Goal: Task Accomplishment & Management: Complete application form

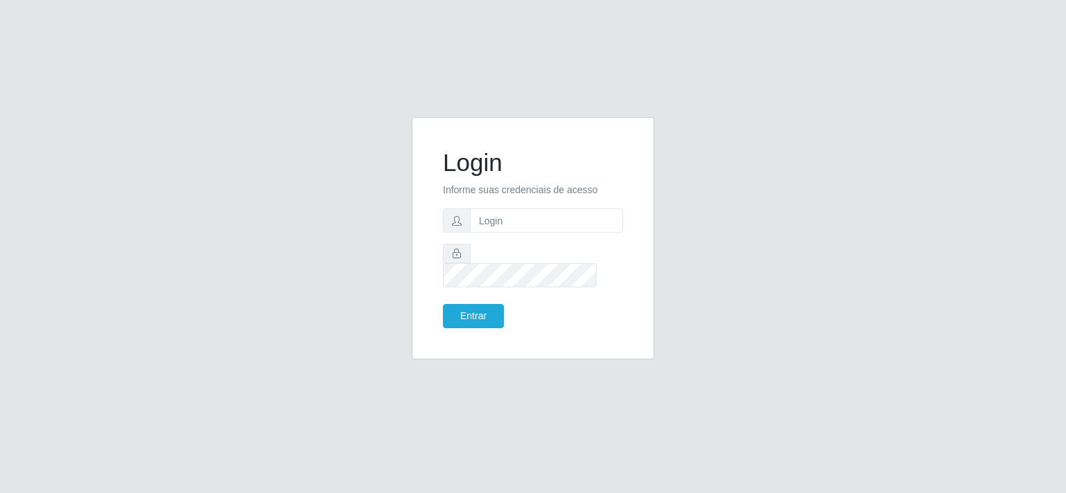
click at [568, 226] on input "text" at bounding box center [546, 221] width 153 height 24
type input "annapaulacst0723@gmail.com"
click at [443, 304] on button "Entrar" at bounding box center [473, 316] width 61 height 24
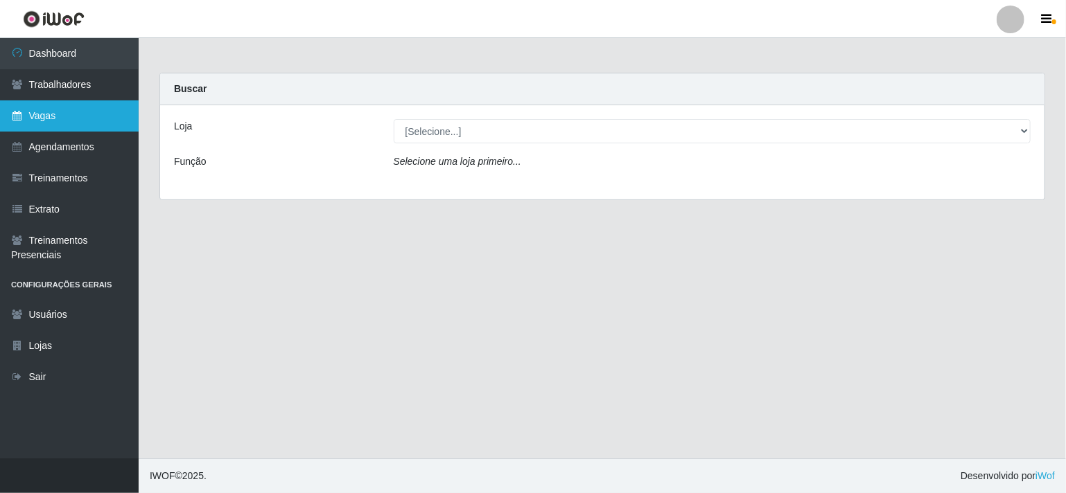
click at [58, 110] on link "Vagas" at bounding box center [69, 115] width 139 height 31
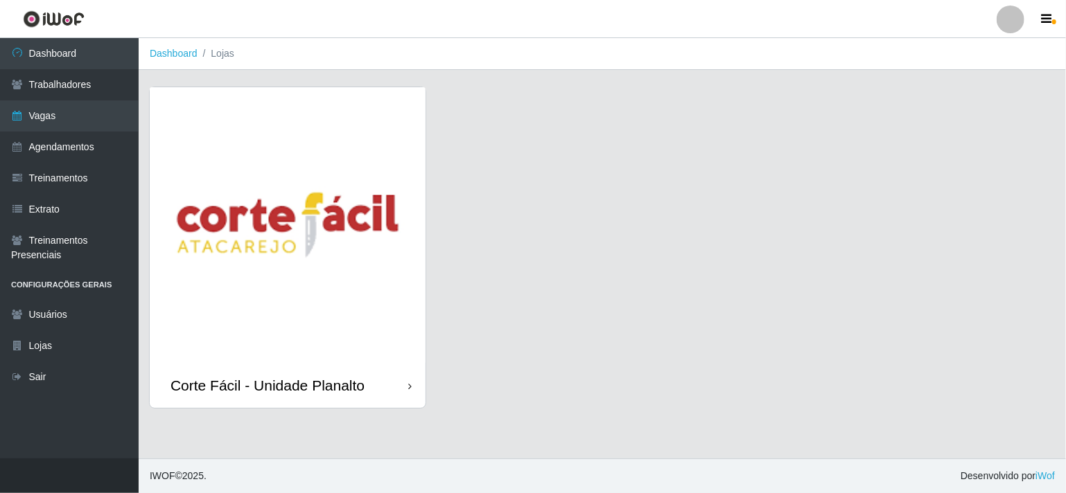
click at [275, 235] on img at bounding box center [288, 225] width 276 height 276
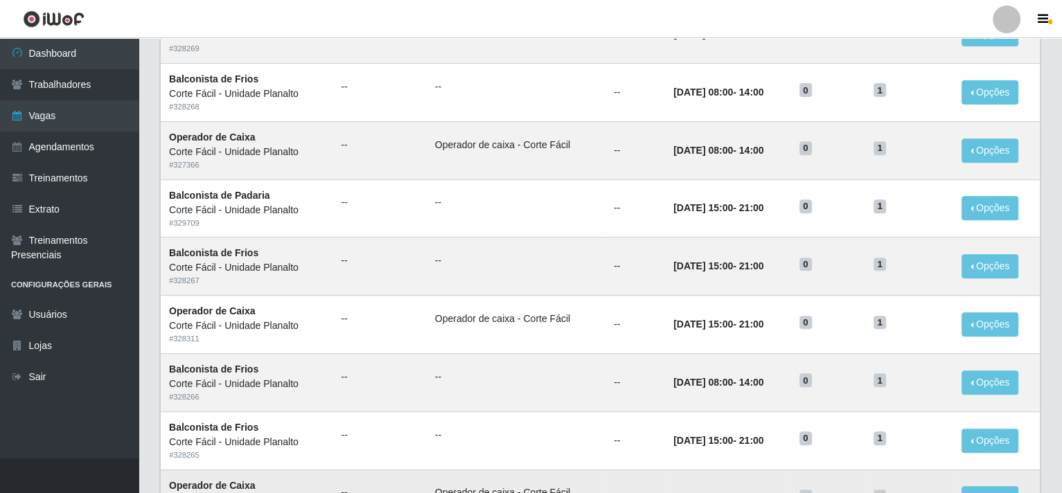
scroll to position [676, 0]
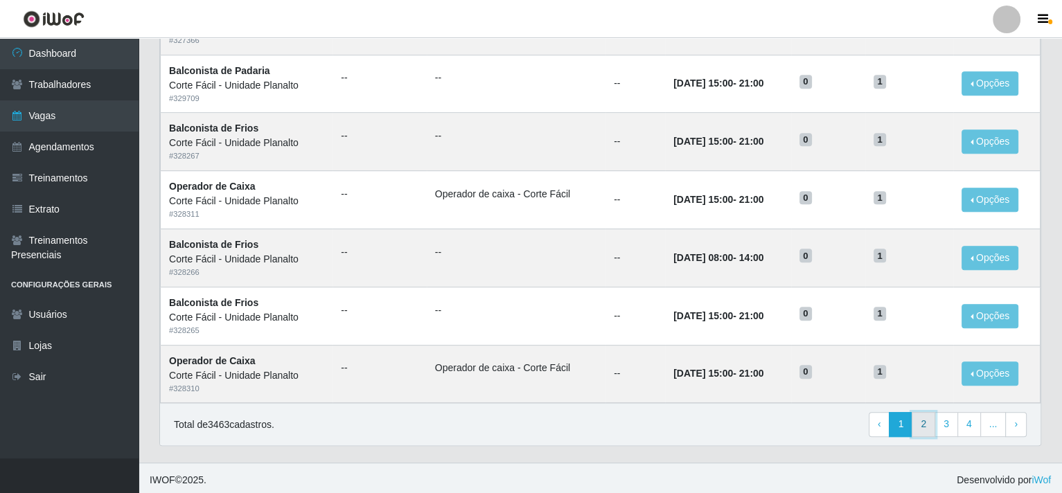
click at [935, 421] on link "2" at bounding box center [924, 424] width 24 height 25
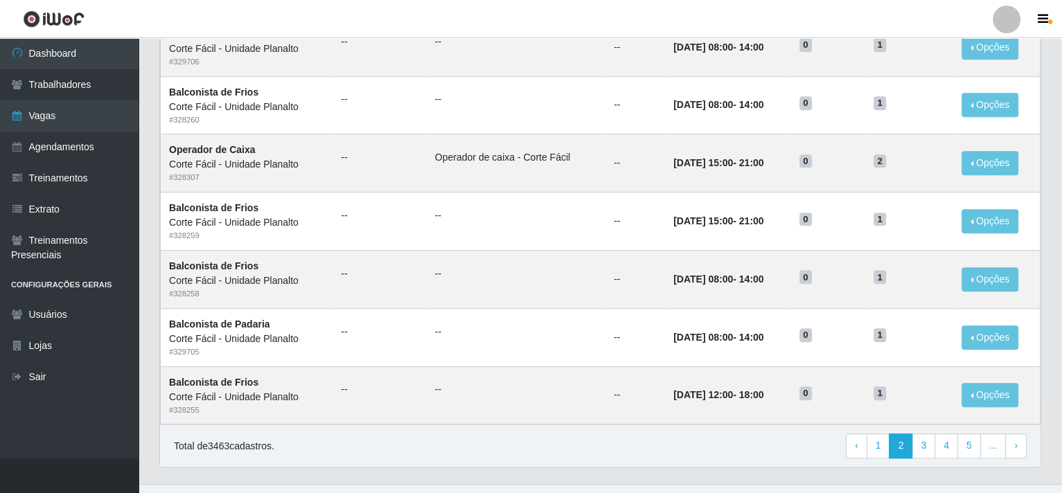
scroll to position [676, 0]
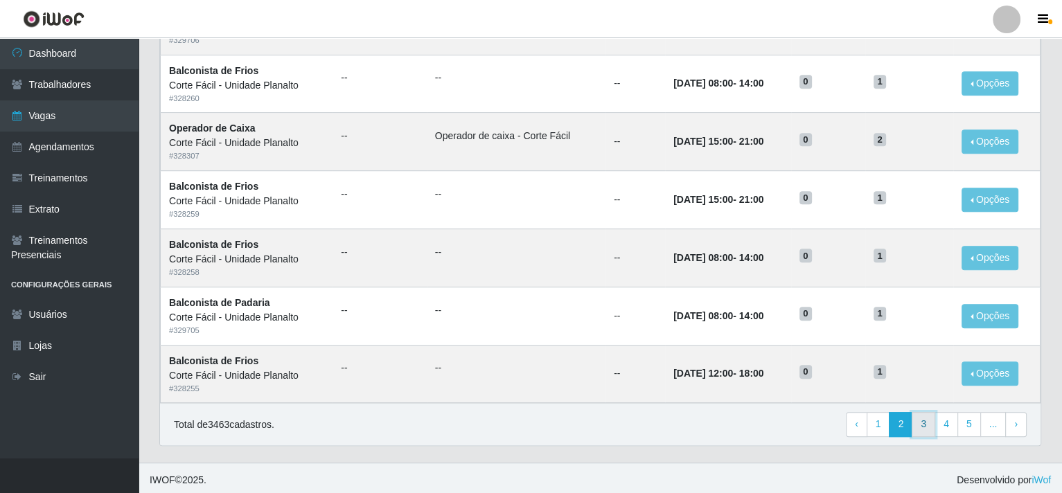
click at [934, 421] on link "3" at bounding box center [924, 424] width 24 height 25
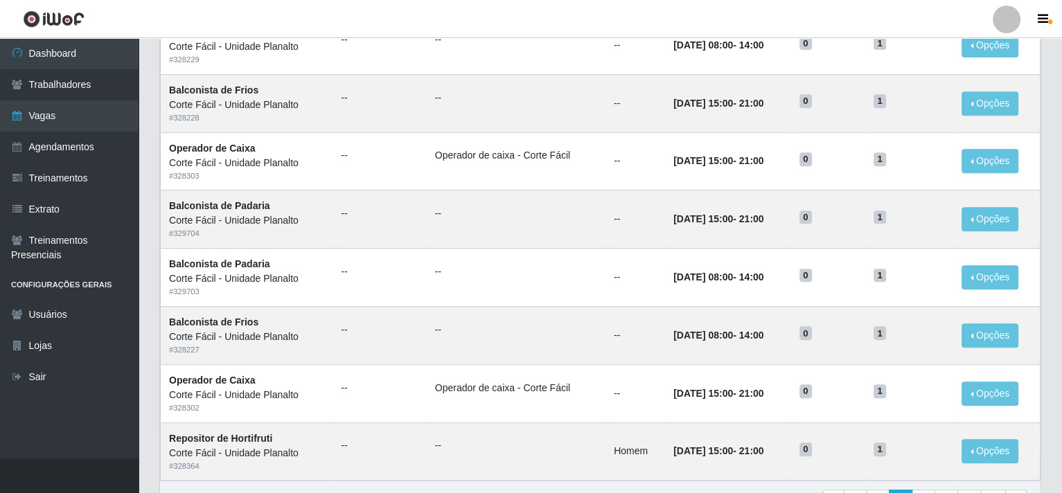
scroll to position [676, 0]
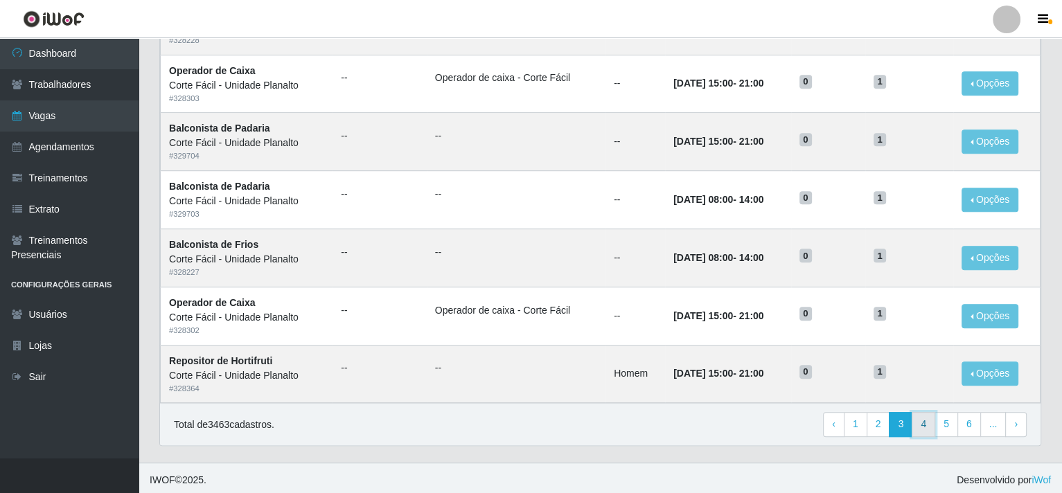
click at [922, 412] on link "4" at bounding box center [924, 424] width 24 height 25
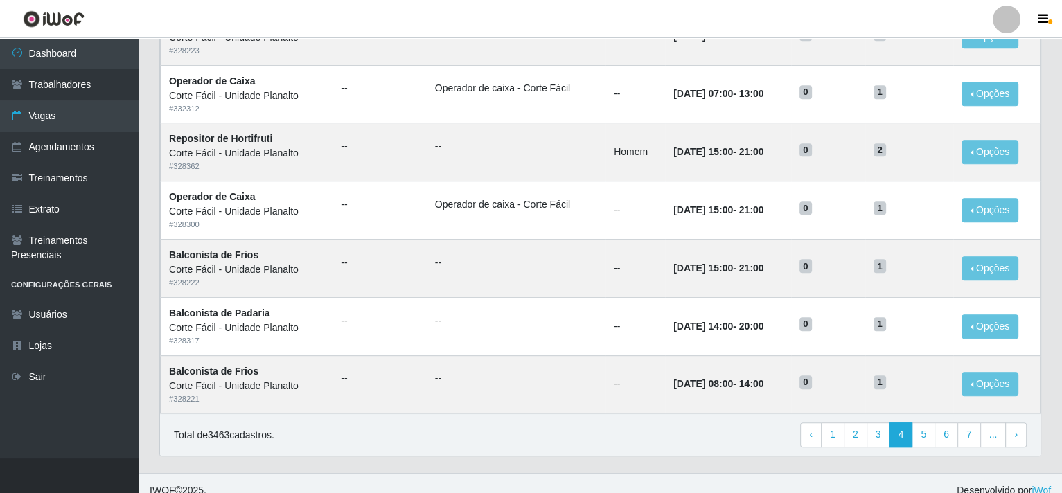
scroll to position [676, 0]
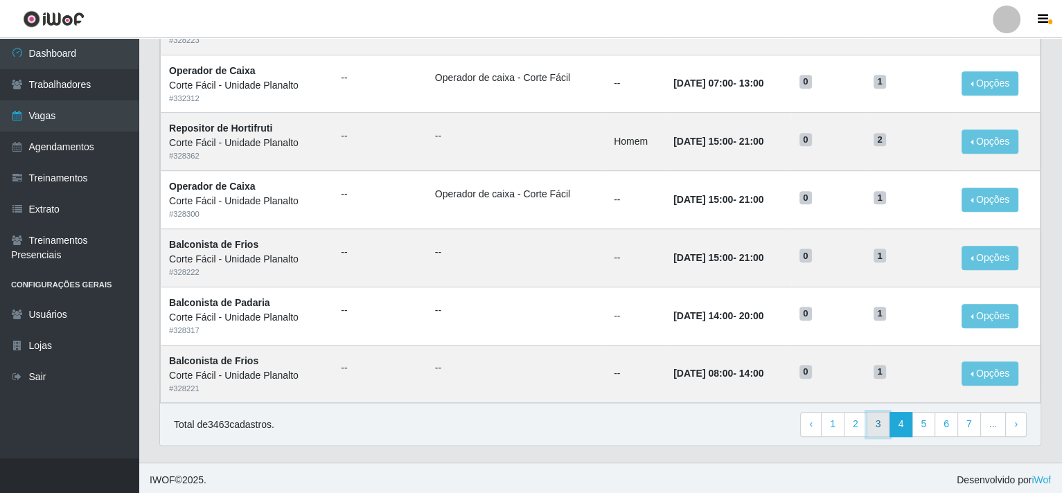
click at [877, 419] on link "3" at bounding box center [879, 424] width 24 height 25
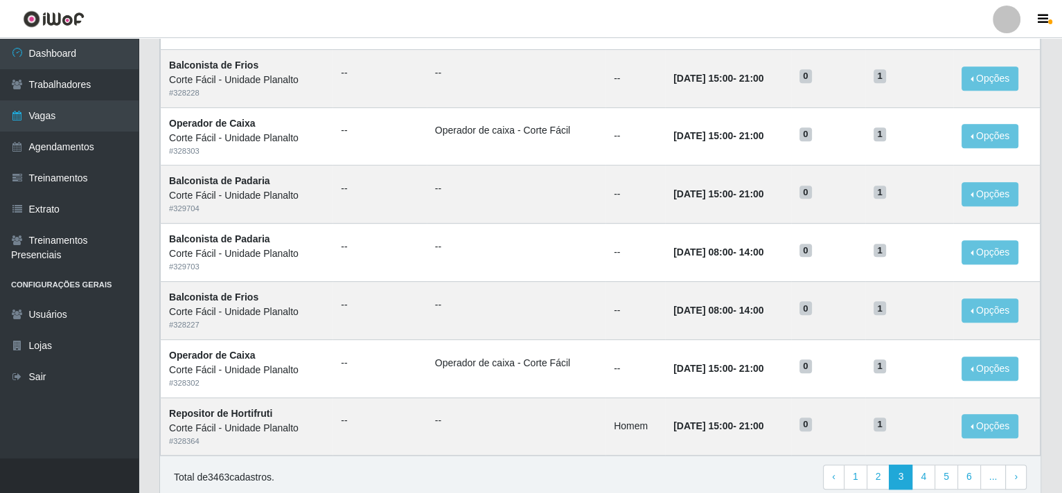
scroll to position [676, 0]
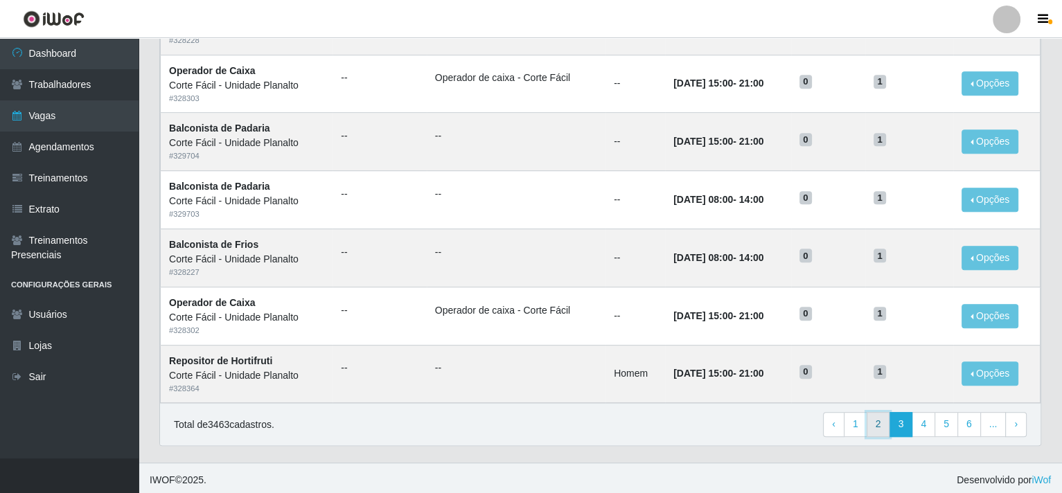
click at [886, 423] on link "2" at bounding box center [879, 424] width 24 height 25
click at [927, 423] on link "4" at bounding box center [924, 424] width 24 height 25
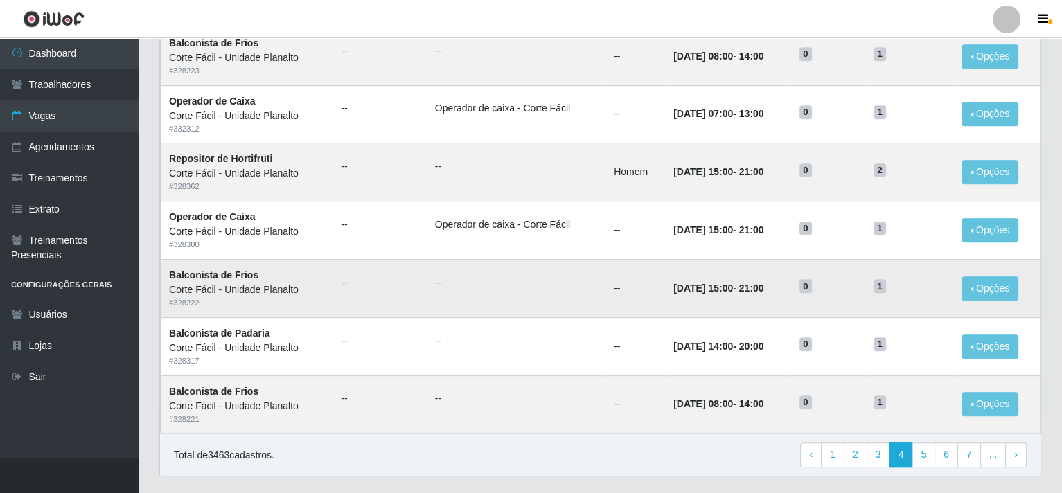
scroll to position [676, 0]
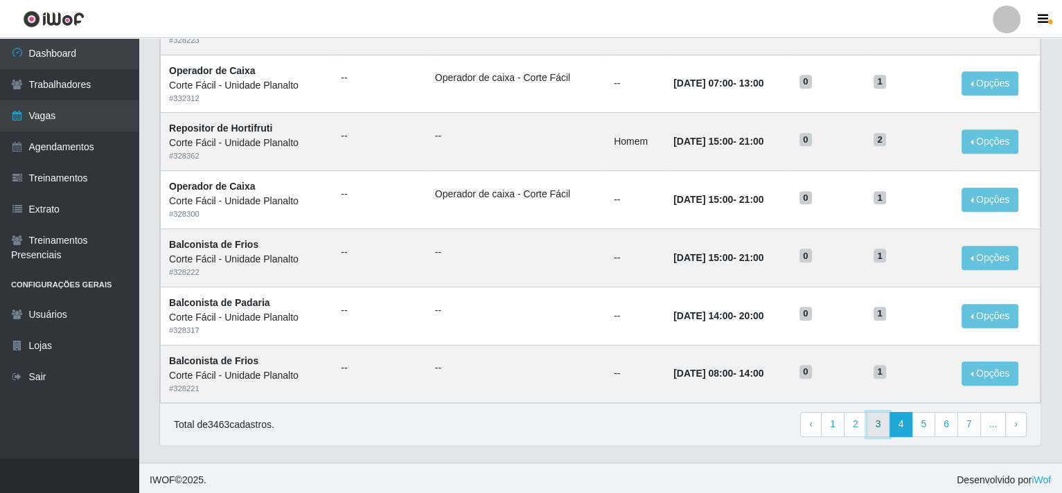
click at [879, 421] on link "3" at bounding box center [879, 424] width 24 height 25
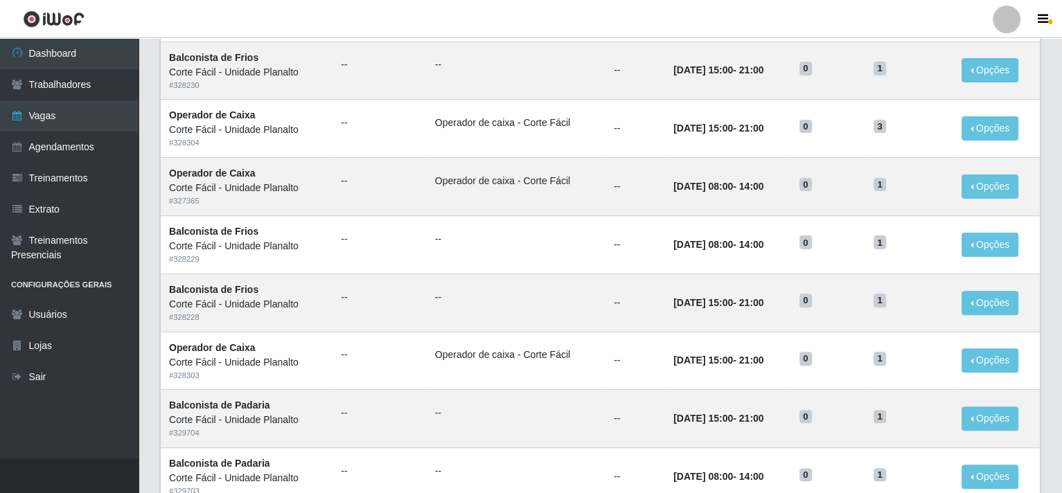
scroll to position [676, 0]
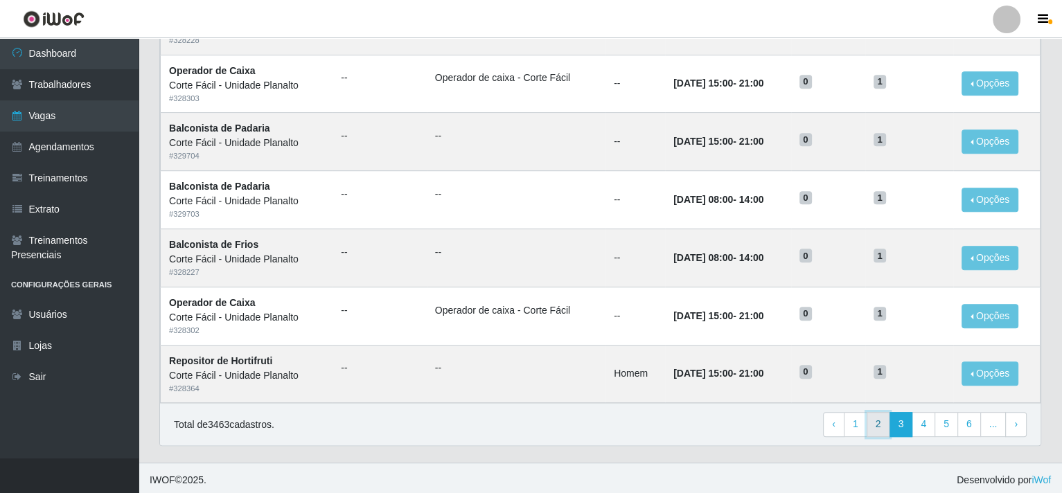
click at [882, 419] on link "2" at bounding box center [879, 424] width 24 height 25
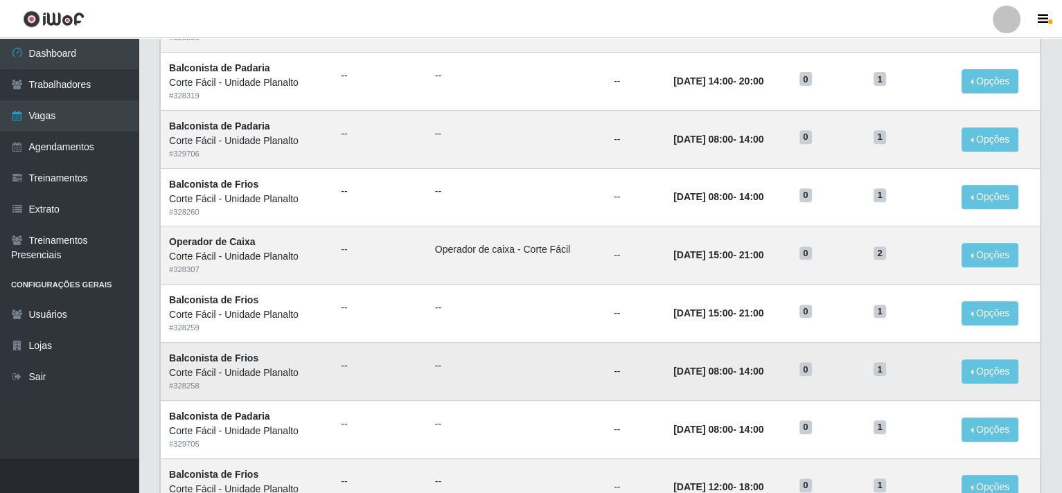
scroll to position [676, 0]
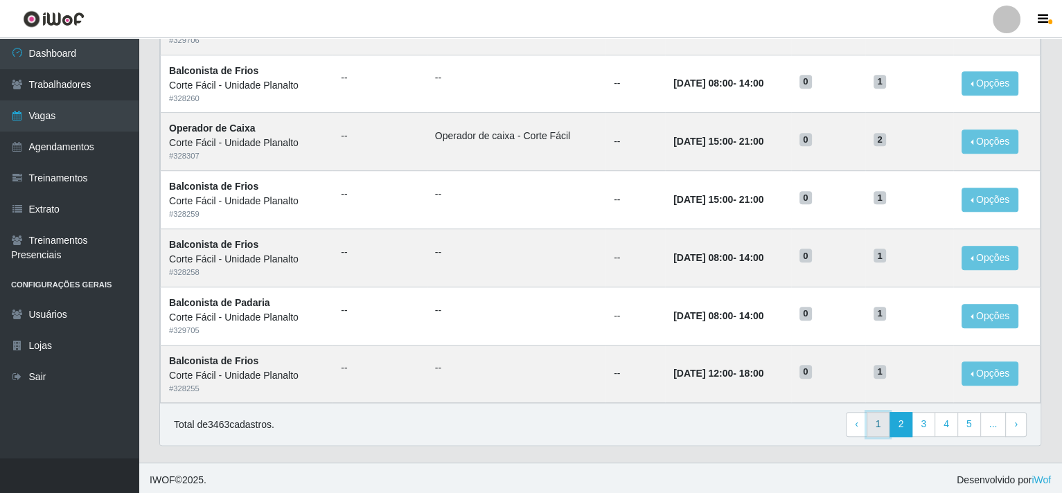
click at [888, 417] on link "1" at bounding box center [879, 424] width 24 height 25
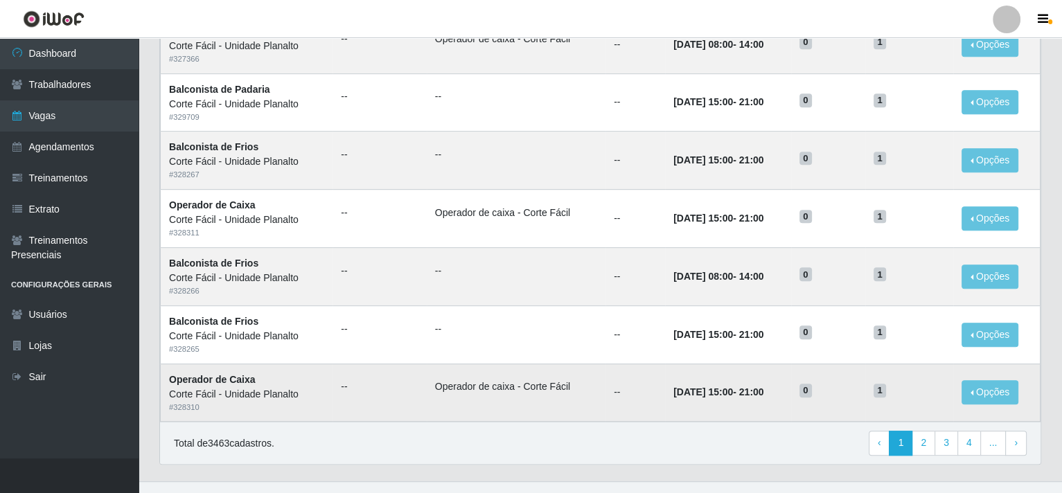
scroll to position [676, 0]
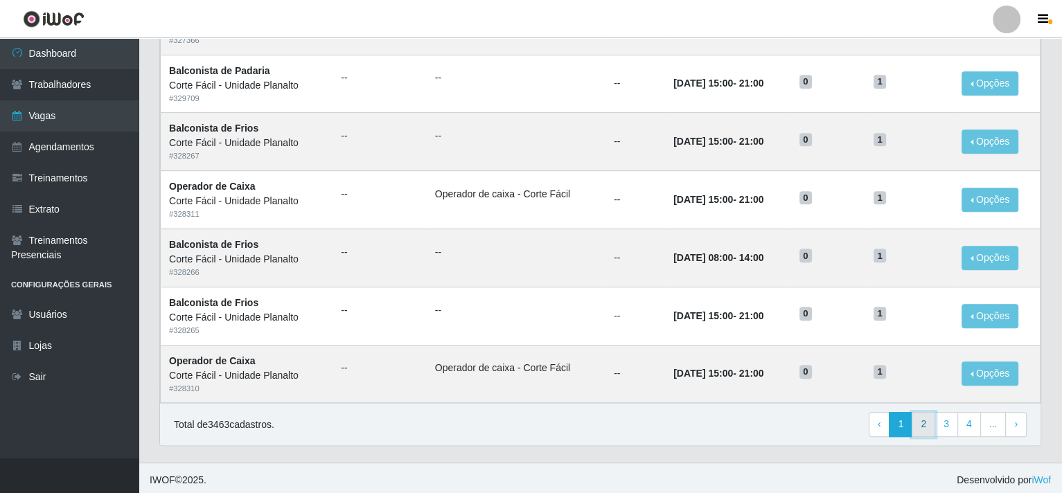
click at [929, 425] on link "2" at bounding box center [924, 424] width 24 height 25
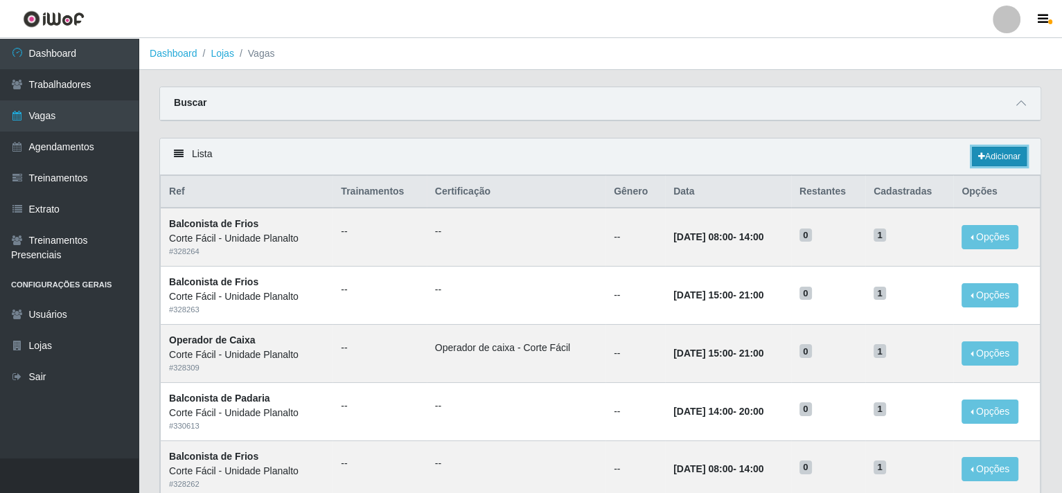
click at [1009, 152] on link "Adicionar" at bounding box center [999, 156] width 55 height 19
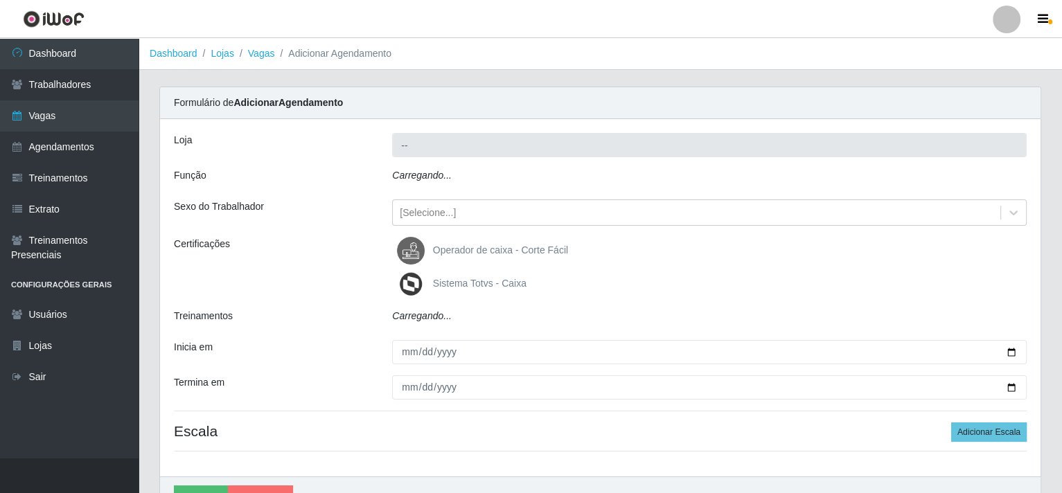
type input "Corte Fácil - Unidade Planalto"
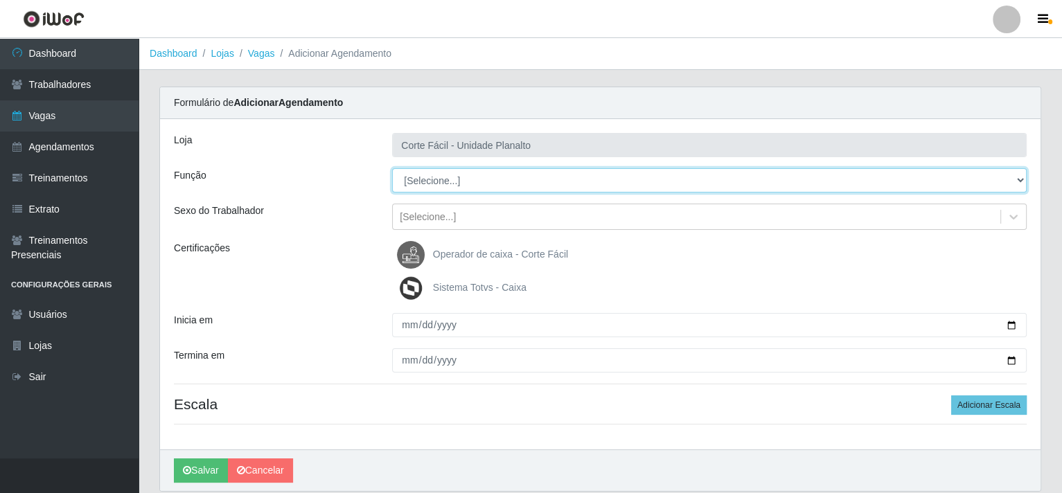
click at [1023, 180] on select "[Selecione...] ASG ASG + ASG ++ Auxiliar de Estacionamento Auxiliar de Estacion…" at bounding box center [709, 180] width 635 height 24
select select "107"
click at [392, 168] on select "[Selecione...] ASG ASG + ASG ++ Auxiliar de Estacionamento Auxiliar de Estacion…" at bounding box center [709, 180] width 635 height 24
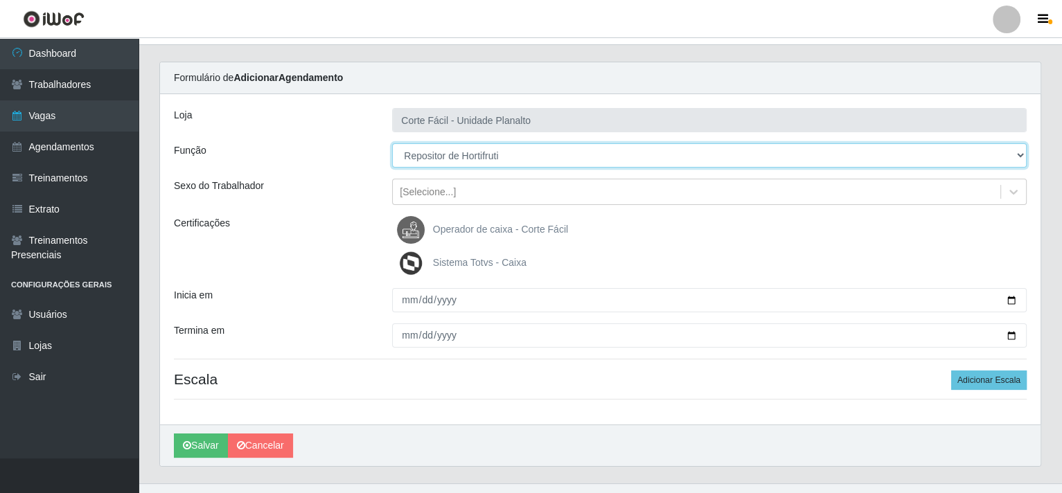
scroll to position [49, 0]
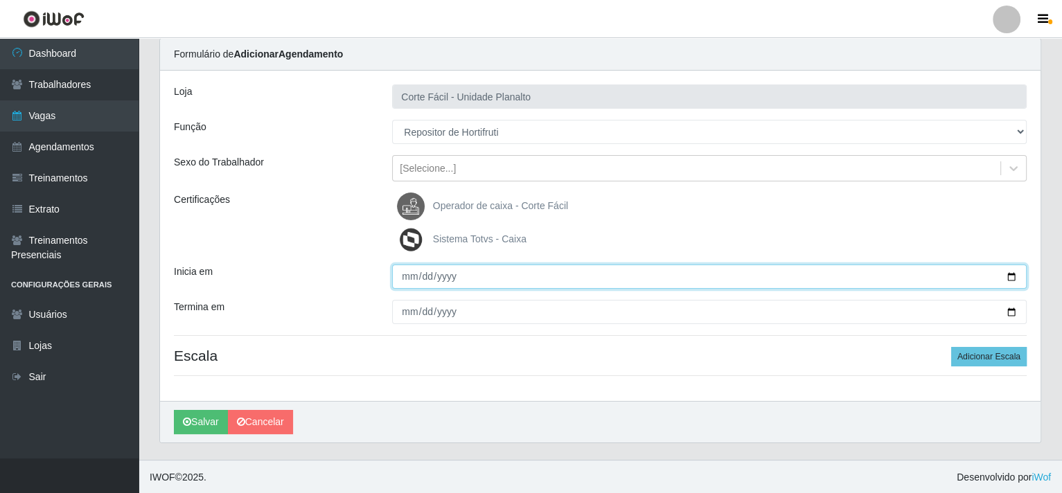
click at [1013, 269] on input "Inicia em" at bounding box center [709, 277] width 635 height 24
click at [1012, 270] on input "Inicia em" at bounding box center [709, 277] width 635 height 24
type input "[DATE]"
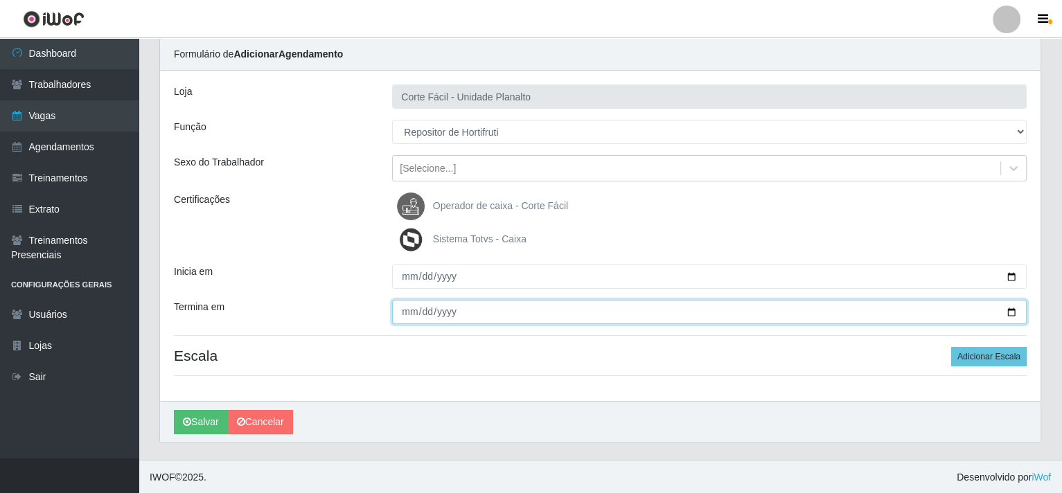
click at [1009, 307] on input "Termina em" at bounding box center [709, 312] width 635 height 24
type input "[DATE]"
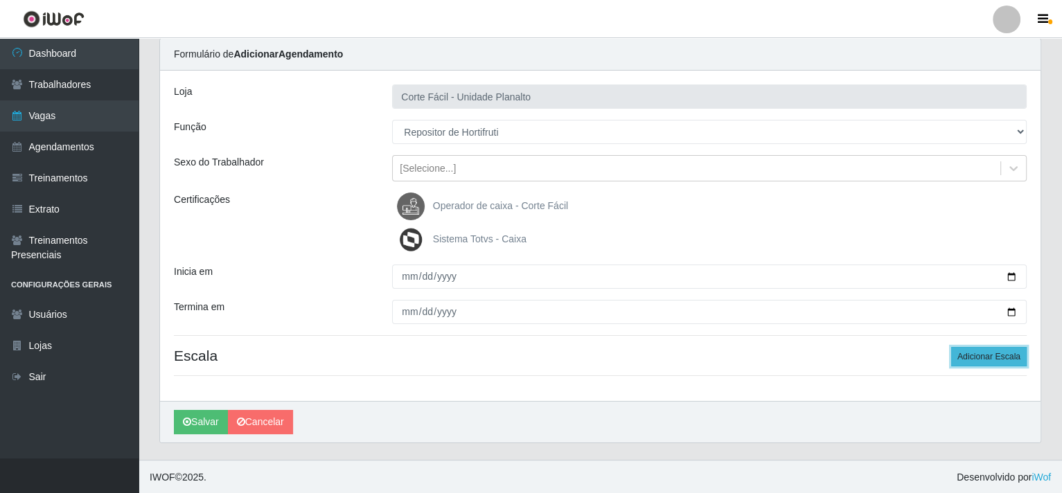
click at [977, 358] on button "Adicionar Escala" at bounding box center [989, 356] width 76 height 19
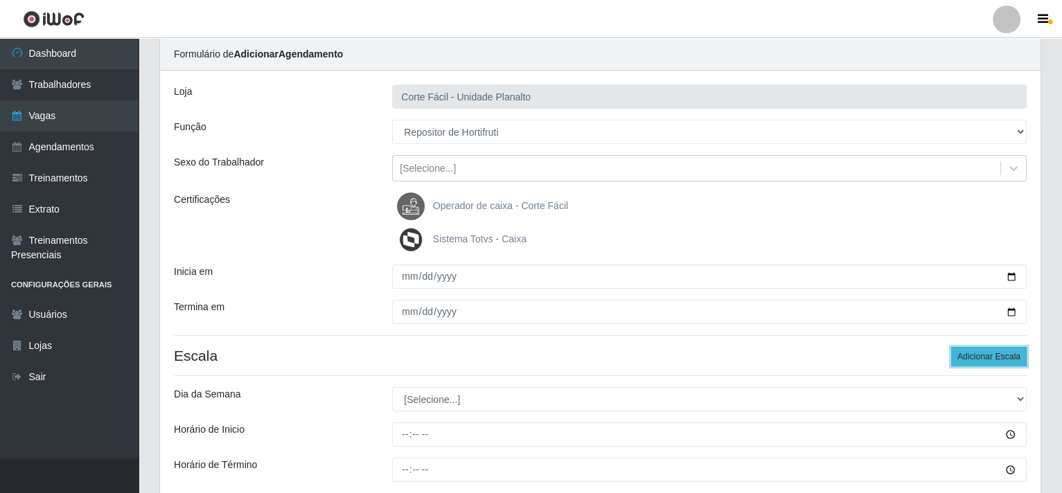
click at [977, 358] on button "Adicionar Escala" at bounding box center [989, 356] width 76 height 19
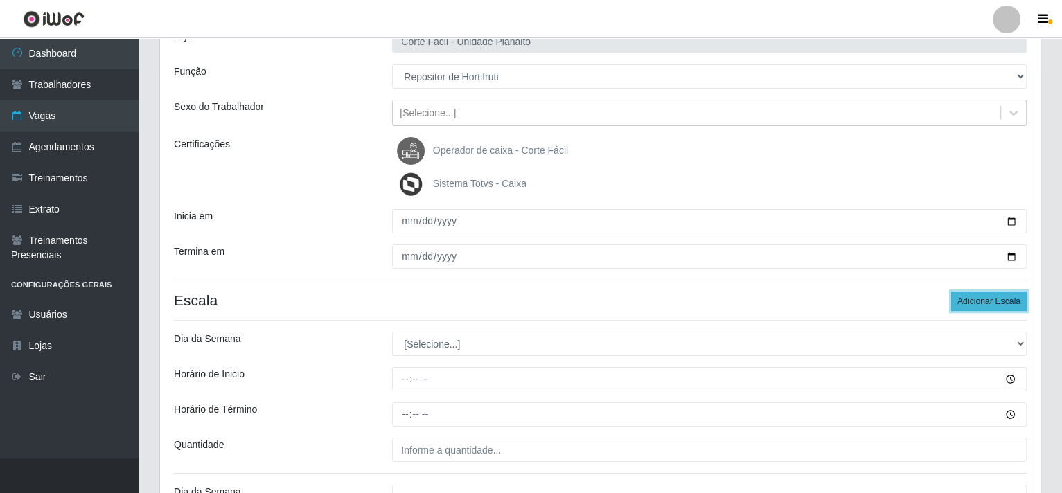
scroll to position [187, 0]
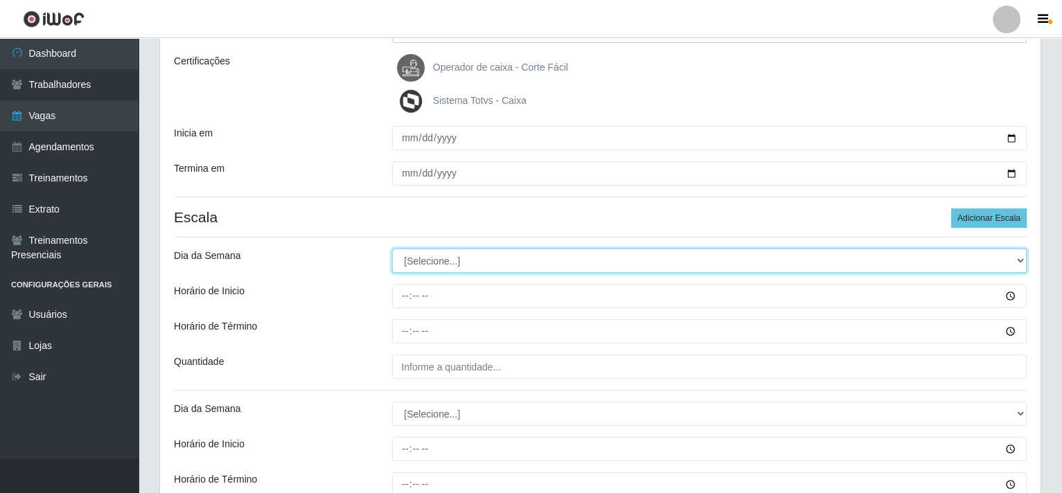
click at [1018, 261] on select "[Selecione...] Segunda Terça Quarta Quinta Sexta Sábado Domingo" at bounding box center [709, 261] width 635 height 24
select select "5"
click at [392, 249] on select "[Selecione...] Segunda Terça Quarta Quinta Sexta Sábado Domingo" at bounding box center [709, 261] width 635 height 24
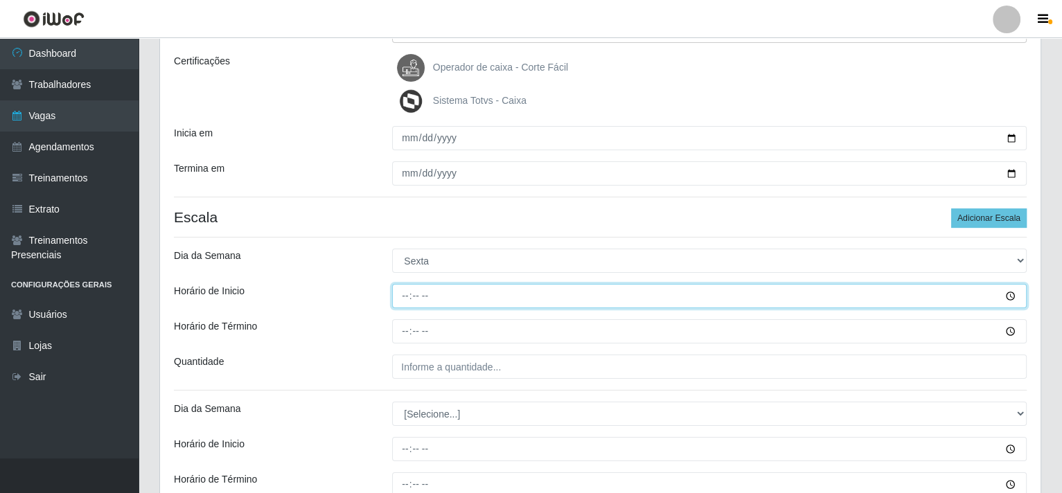
click at [405, 297] on input "Horário de Inicio" at bounding box center [709, 296] width 635 height 24
type input "15:00"
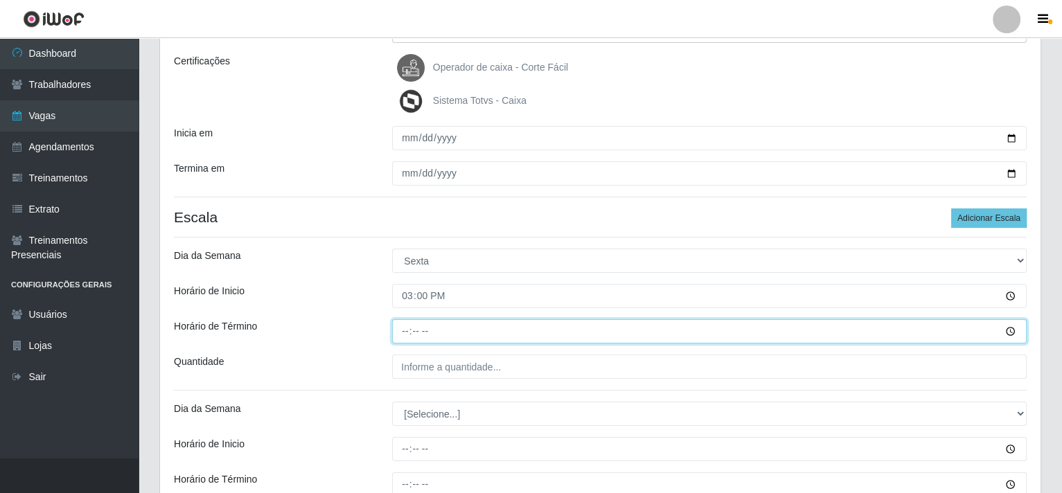
click at [405, 331] on input "Horário de Término" at bounding box center [709, 331] width 635 height 24
type input "21:00"
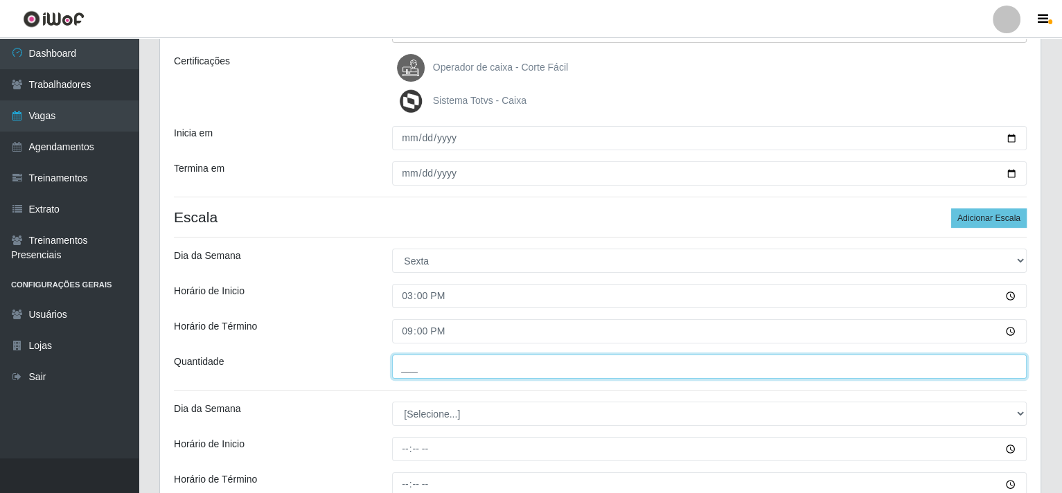
click at [416, 366] on input "___" at bounding box center [709, 367] width 635 height 24
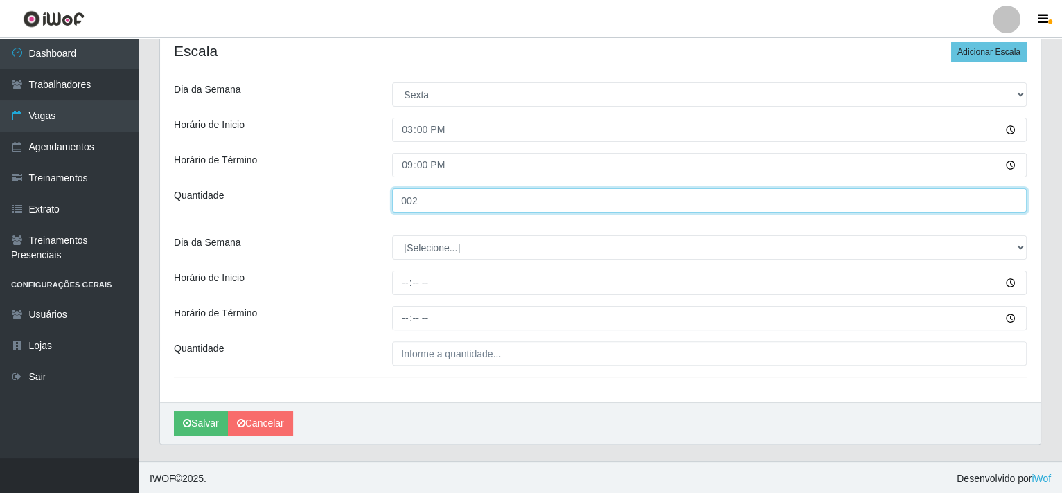
scroll to position [355, 0]
type input "002"
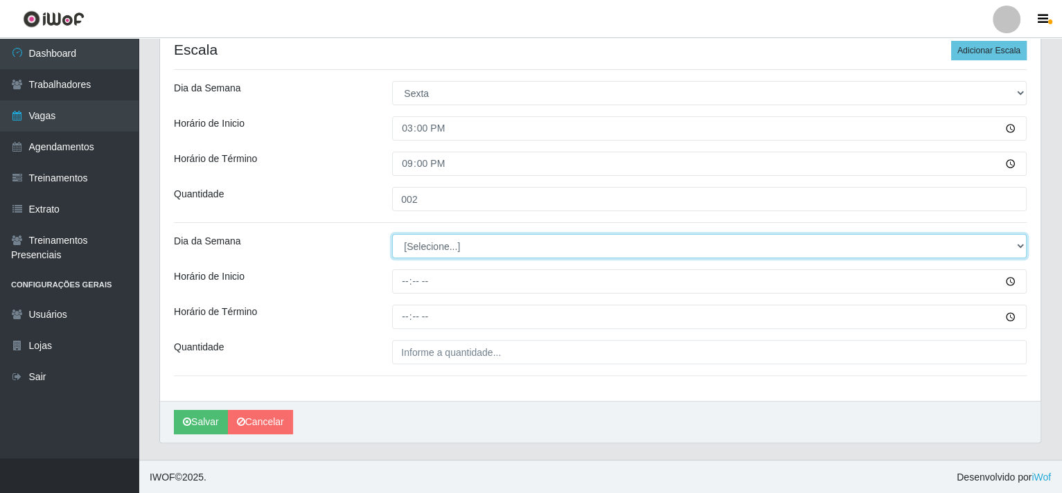
click at [1023, 242] on select "[Selecione...] Segunda Terça Quarta Quinta Sexta Sábado Domingo" at bounding box center [709, 246] width 635 height 24
select select "6"
click at [392, 234] on select "[Selecione...] Segunda Terça Quarta Quinta Sexta Sábado Domingo" at bounding box center [709, 246] width 635 height 24
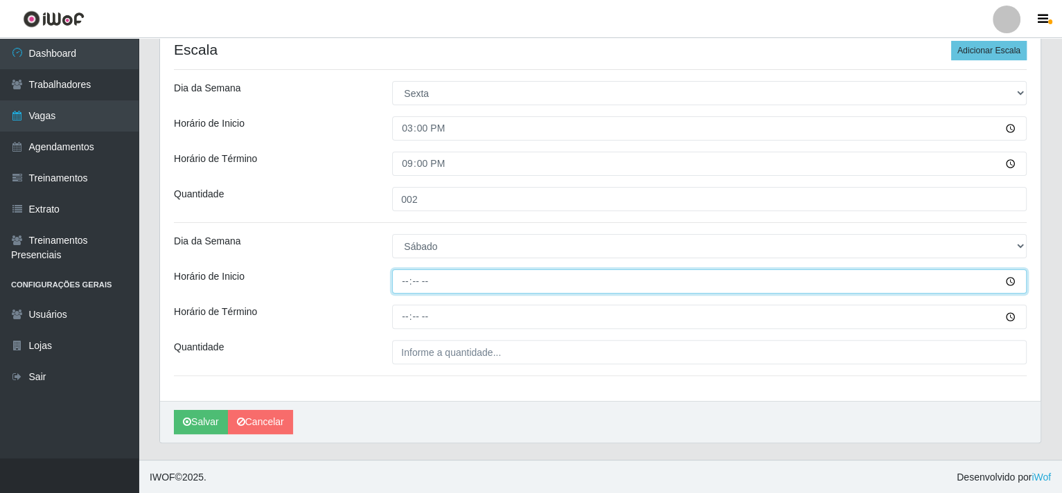
click at [404, 282] on input "Horário de Inicio" at bounding box center [709, 282] width 635 height 24
type input "15:00"
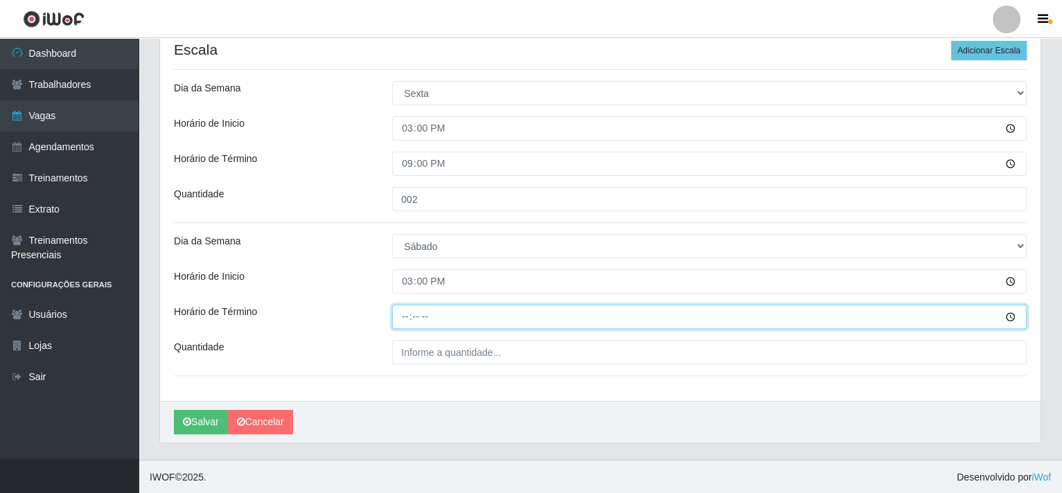
click at [406, 317] on input "Horário de Término" at bounding box center [709, 317] width 635 height 24
type input "21:00"
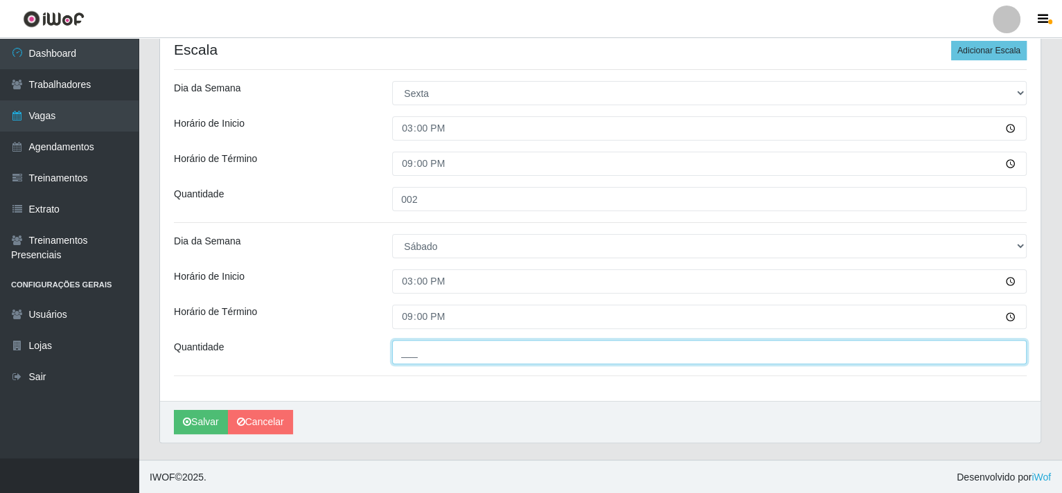
click at [407, 350] on input "___" at bounding box center [709, 352] width 635 height 24
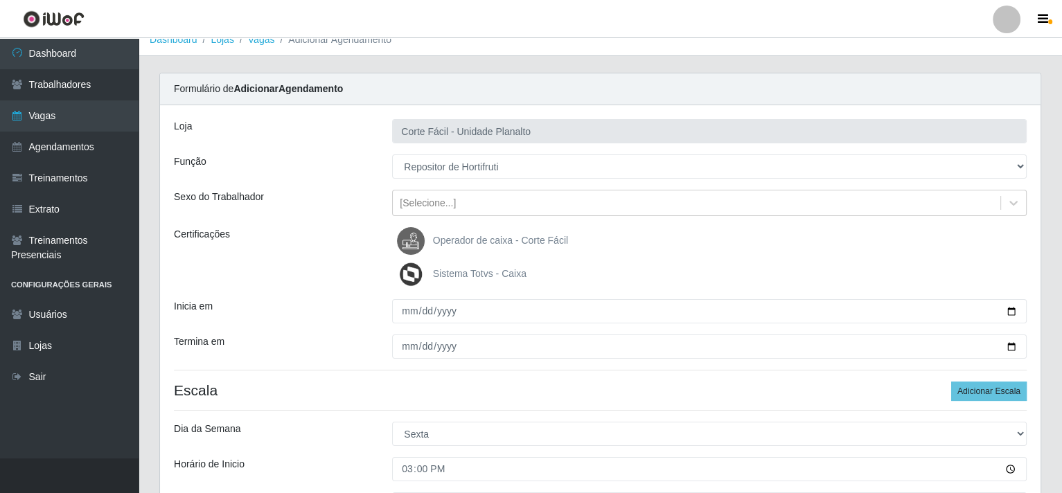
scroll to position [8, 0]
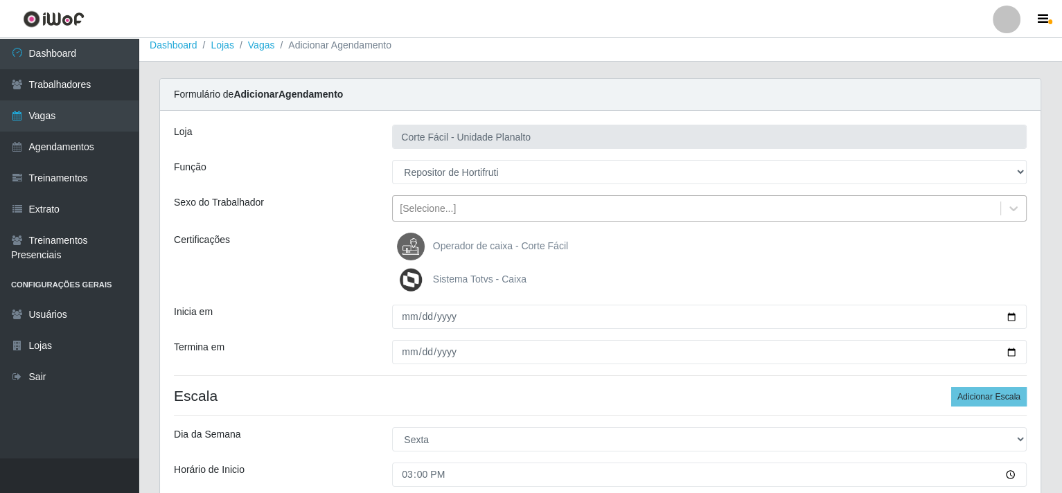
type input "001"
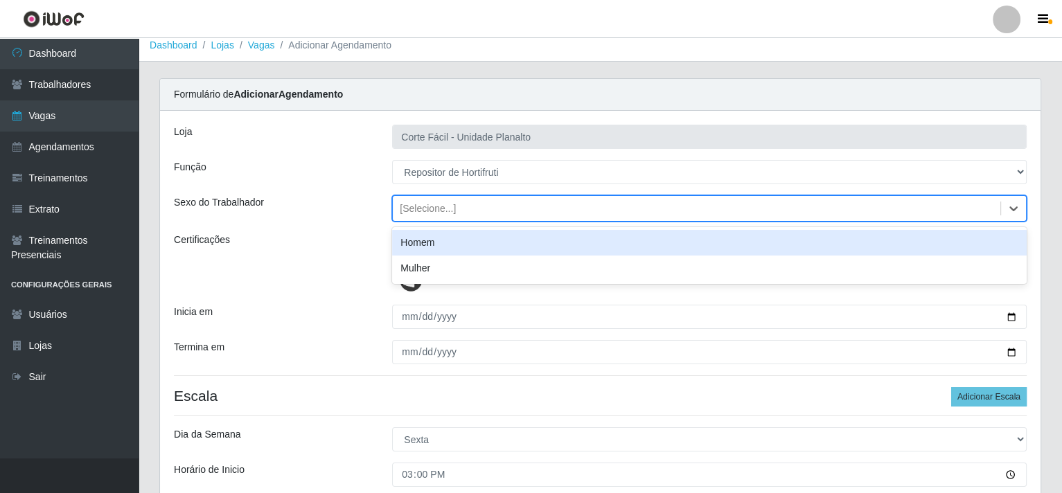
click at [532, 209] on div "[Selecione...]" at bounding box center [697, 208] width 608 height 23
click at [489, 240] on div "Homem" at bounding box center [709, 243] width 635 height 26
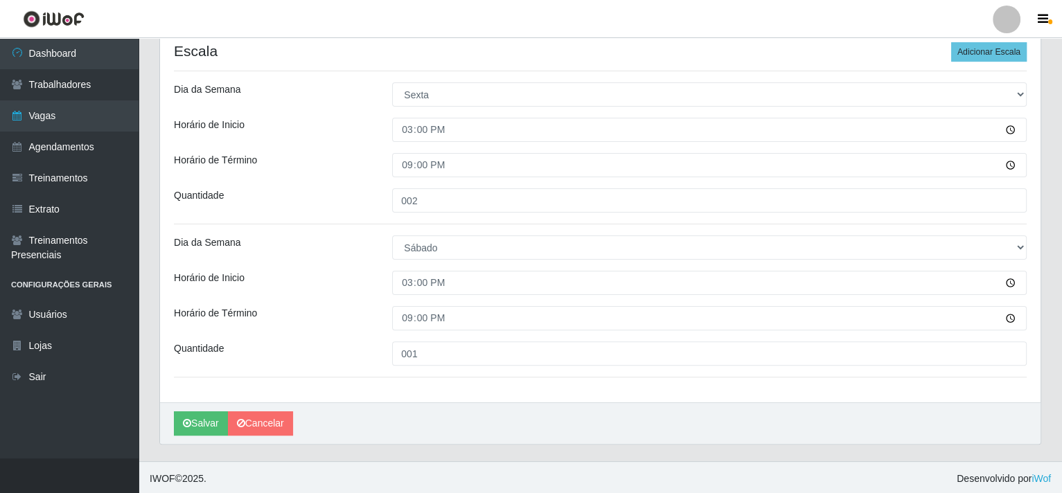
scroll to position [355, 0]
click at [191, 421] on icon "submit" at bounding box center [187, 422] width 8 height 10
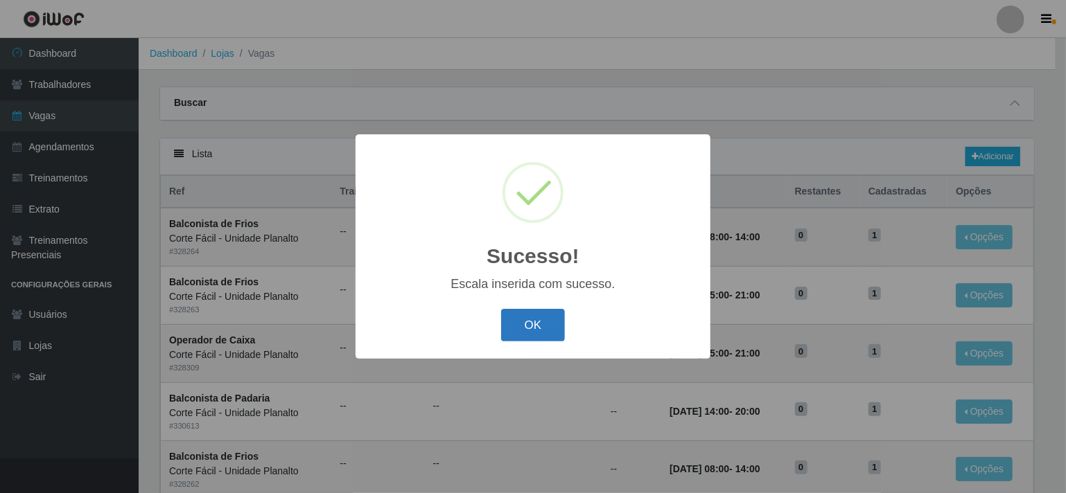
click at [521, 328] on button "OK" at bounding box center [533, 325] width 64 height 33
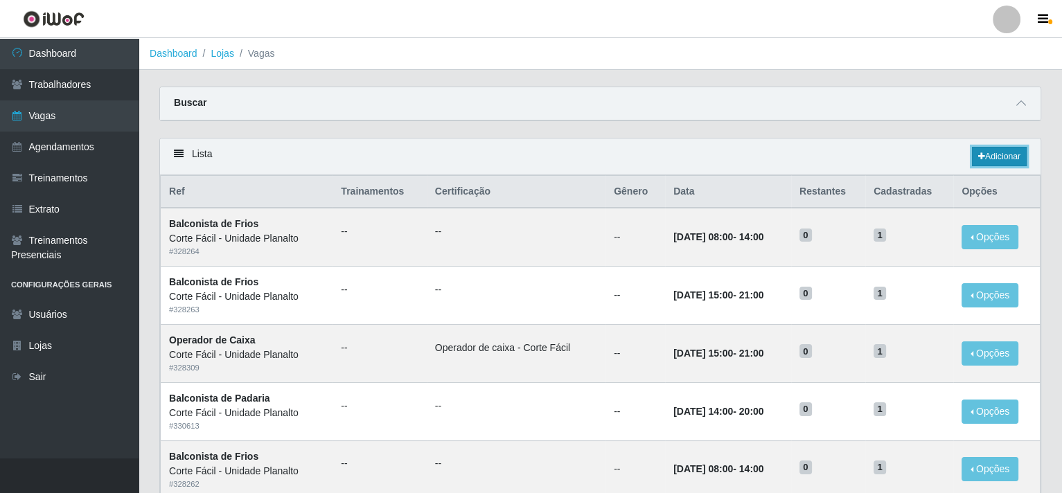
click at [1013, 154] on link "Adicionar" at bounding box center [999, 156] width 55 height 19
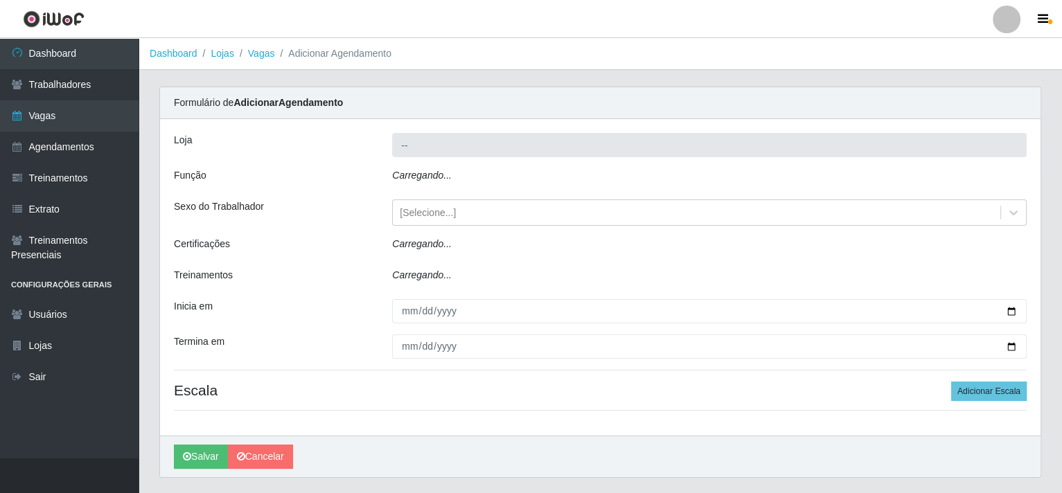
type input "Corte Fácil - Unidade Planalto"
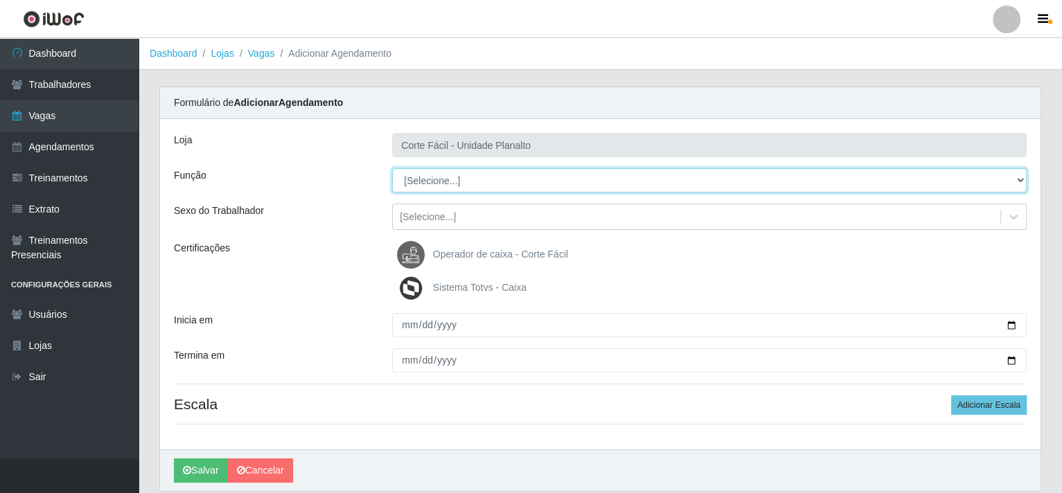
click at [417, 182] on select "[Selecione...] ASG ASG + ASG ++ Auxiliar de Estacionamento Auxiliar de Estacion…" at bounding box center [709, 180] width 635 height 24
select select "22"
click at [392, 168] on select "[Selecione...] ASG ASG + ASG ++ Auxiliar de Estacionamento Auxiliar de Estacion…" at bounding box center [709, 180] width 635 height 24
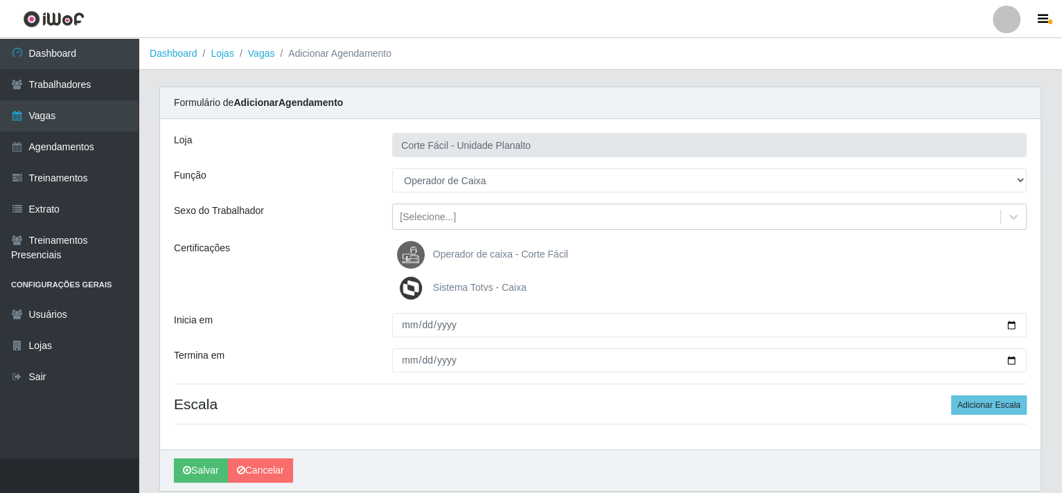
click at [496, 256] on span "Operador de caixa - Corte Fácil" at bounding box center [500, 254] width 135 height 11
click at [0, 0] on input "Operador de caixa - Corte Fácil" at bounding box center [0, 0] width 0 height 0
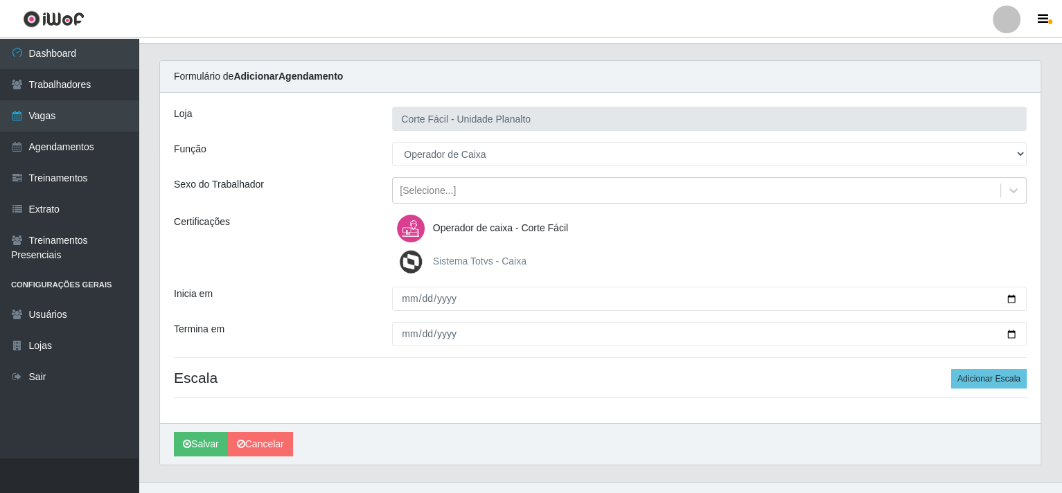
scroll to position [49, 0]
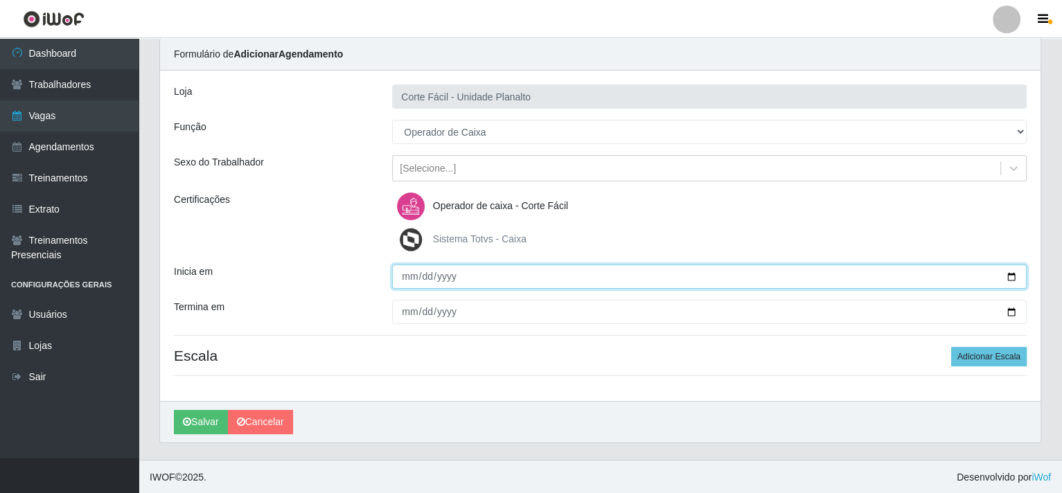
click at [1009, 275] on input "Inicia em" at bounding box center [709, 277] width 635 height 24
type input "[DATE]"
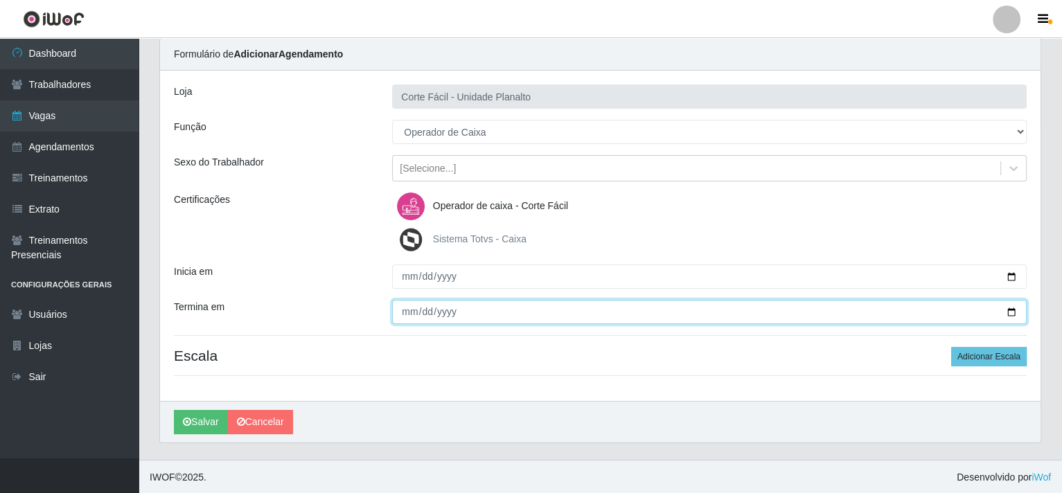
click at [1010, 310] on input "Termina em" at bounding box center [709, 312] width 635 height 24
type input "[DATE]"
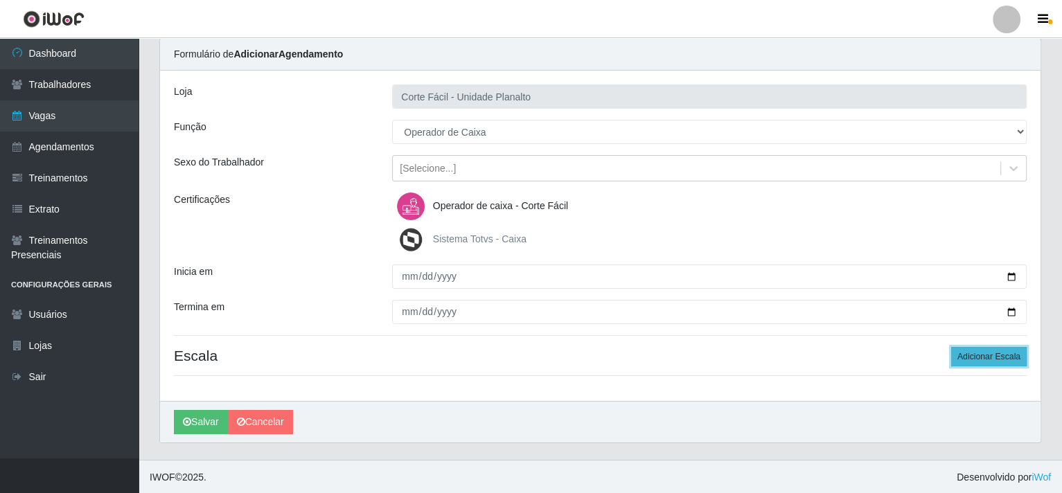
click at [994, 357] on button "Adicionar Escala" at bounding box center [989, 356] width 76 height 19
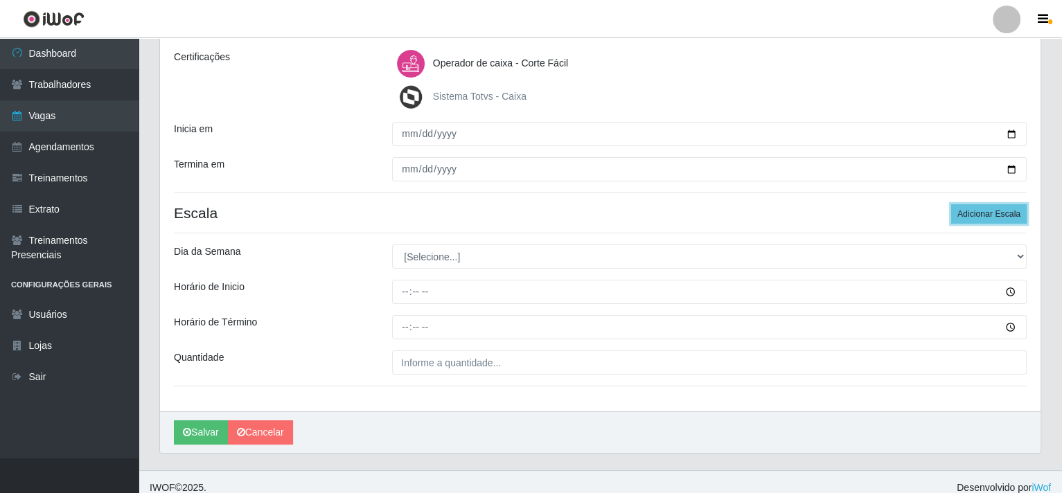
scroll to position [202, 0]
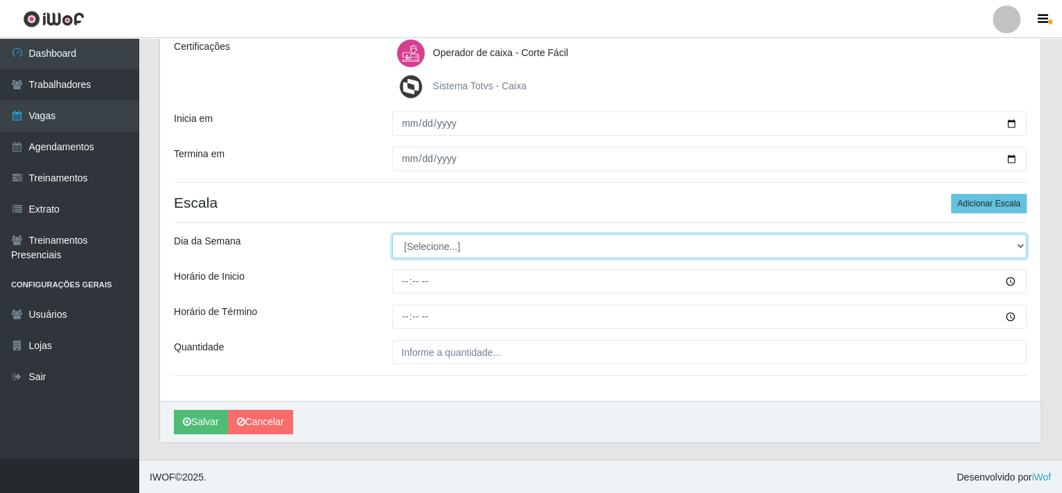
click at [1020, 246] on select "[Selecione...] Segunda Terça Quarta Quinta Sexta Sábado Domingo" at bounding box center [709, 246] width 635 height 24
select select "3"
click at [392, 234] on select "[Selecione...] Segunda Terça Quarta Quinta Sexta Sábado Domingo" at bounding box center [709, 246] width 635 height 24
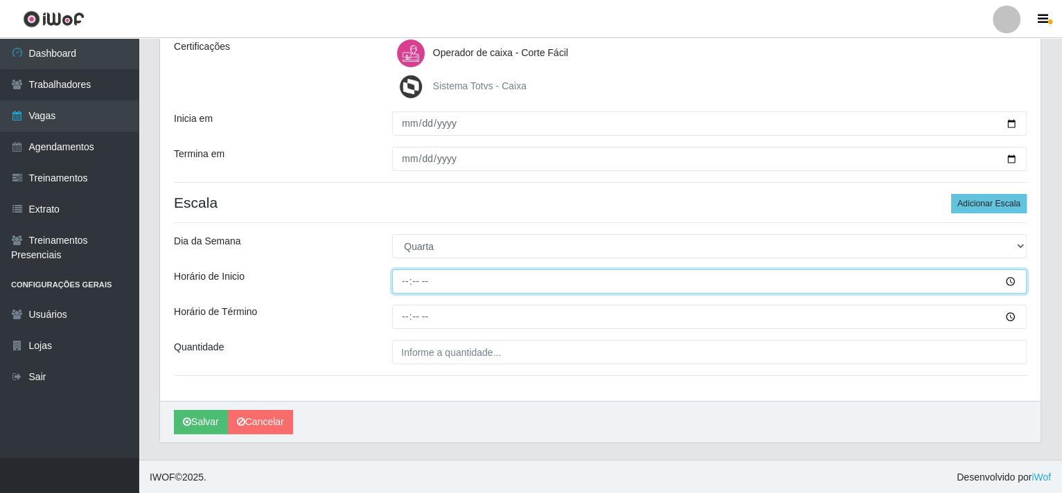
click at [405, 282] on input "Horário de Inicio" at bounding box center [709, 282] width 635 height 24
type input "07:00"
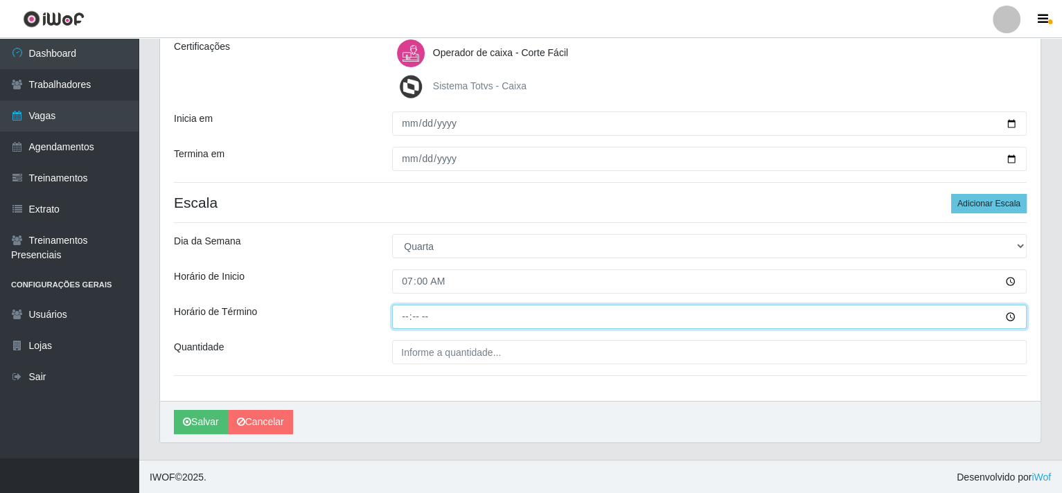
click at [405, 322] on input "Horário de Término" at bounding box center [709, 317] width 635 height 24
type input "13:00"
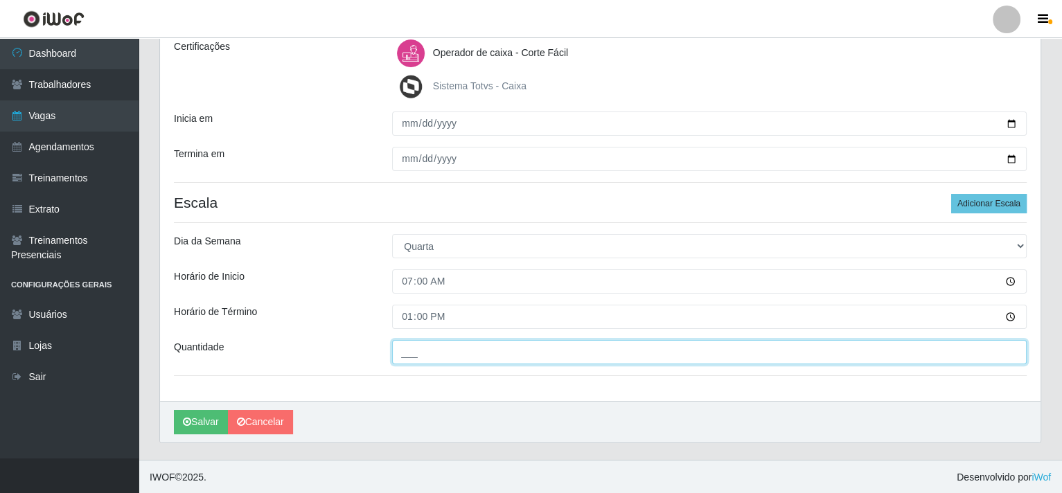
click at [418, 355] on input "___" at bounding box center [709, 352] width 635 height 24
type input "003"
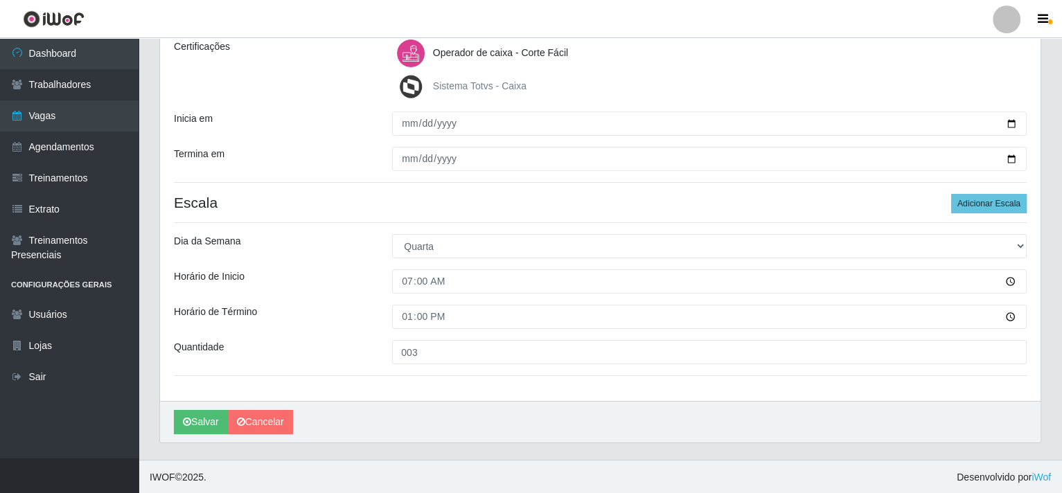
click at [210, 407] on div "[PERSON_NAME]" at bounding box center [600, 422] width 881 height 42
click at [197, 421] on button "Salvar" at bounding box center [201, 422] width 54 height 24
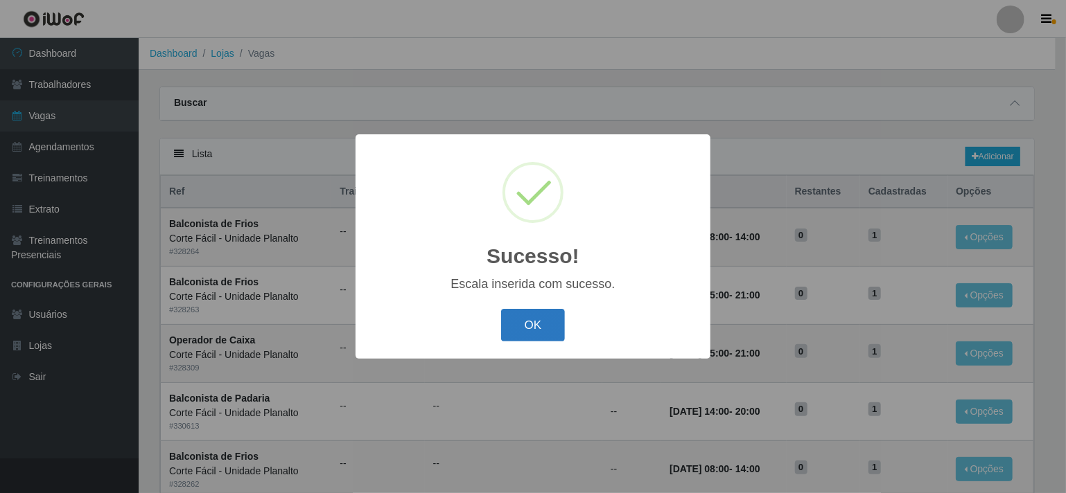
click at [543, 325] on button "OK" at bounding box center [533, 325] width 64 height 33
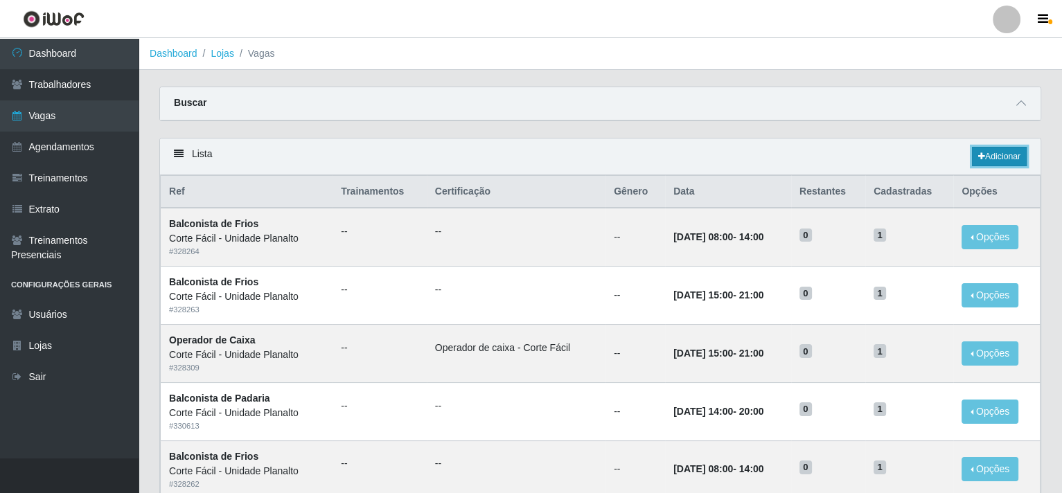
click at [992, 155] on link "Adicionar" at bounding box center [999, 156] width 55 height 19
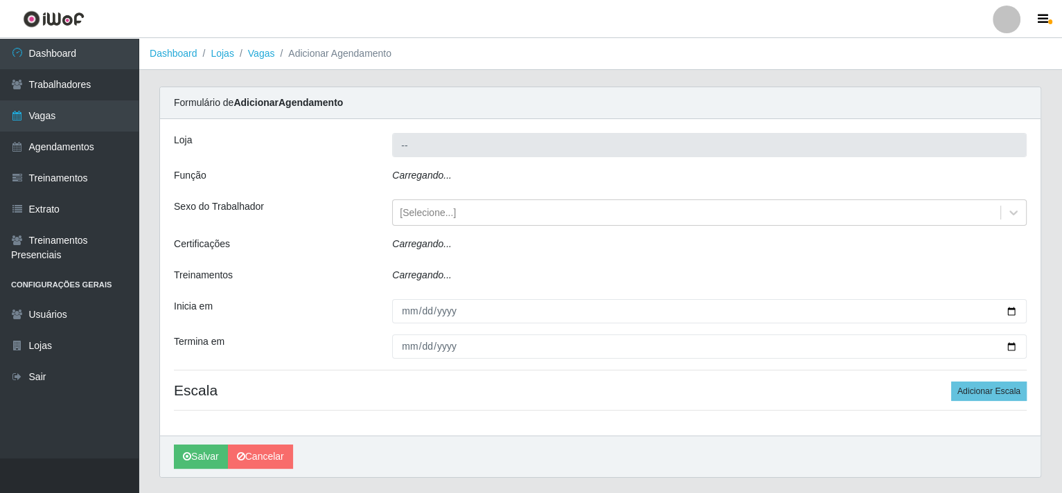
type input "Corte Fácil - Unidade Planalto"
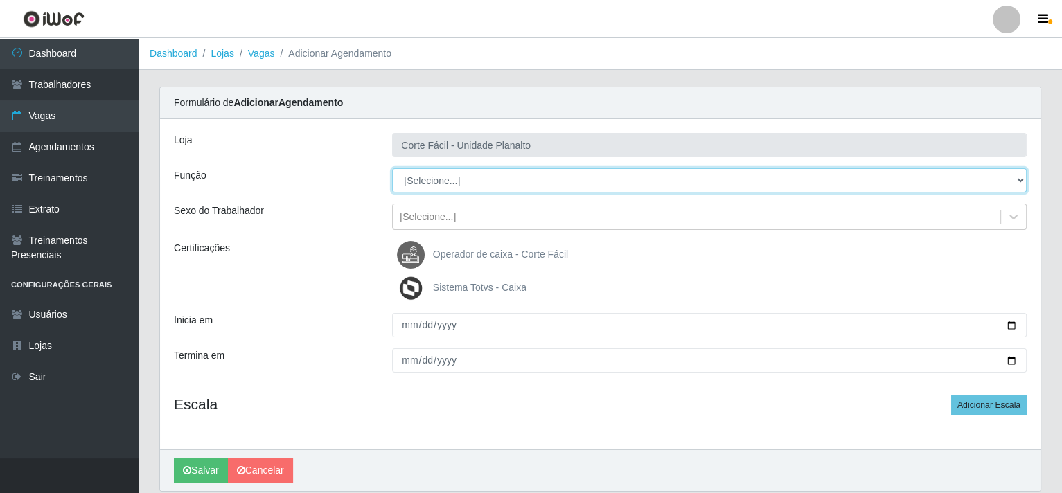
click at [1016, 177] on select "[Selecione...] ASG ASG + ASG ++ Auxiliar de Estacionamento Auxiliar de Estacion…" at bounding box center [709, 180] width 635 height 24
select select "107"
click at [392, 168] on select "[Selecione...] ASG ASG + ASG ++ Auxiliar de Estacionamento Auxiliar de Estacion…" at bounding box center [709, 180] width 635 height 24
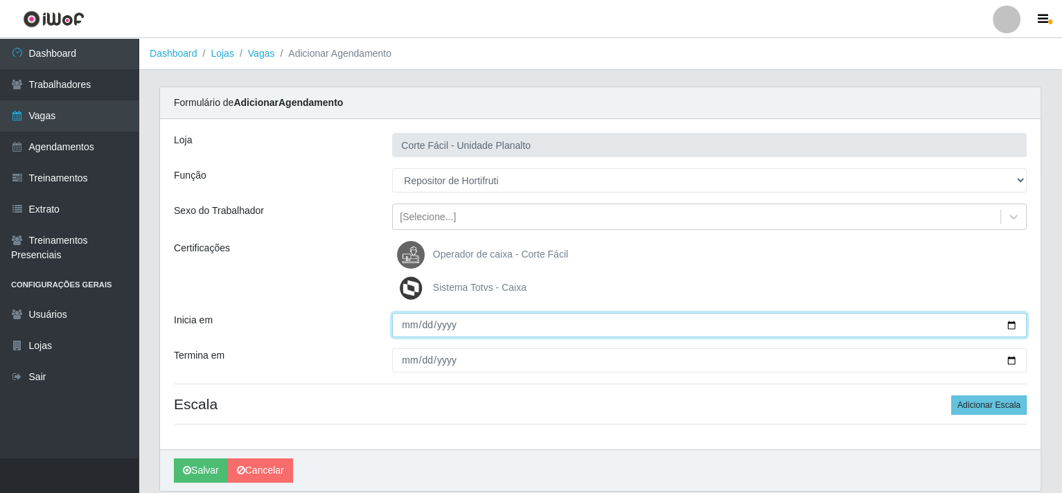
click at [1010, 321] on input "Inicia em" at bounding box center [709, 325] width 635 height 24
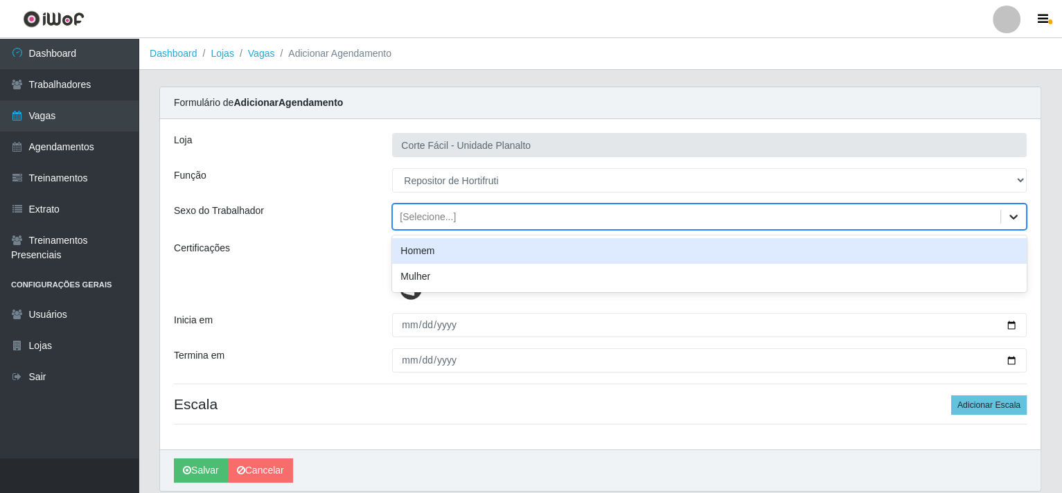
click at [1015, 211] on icon at bounding box center [1014, 217] width 14 height 14
click at [463, 254] on div "Homem" at bounding box center [709, 251] width 635 height 26
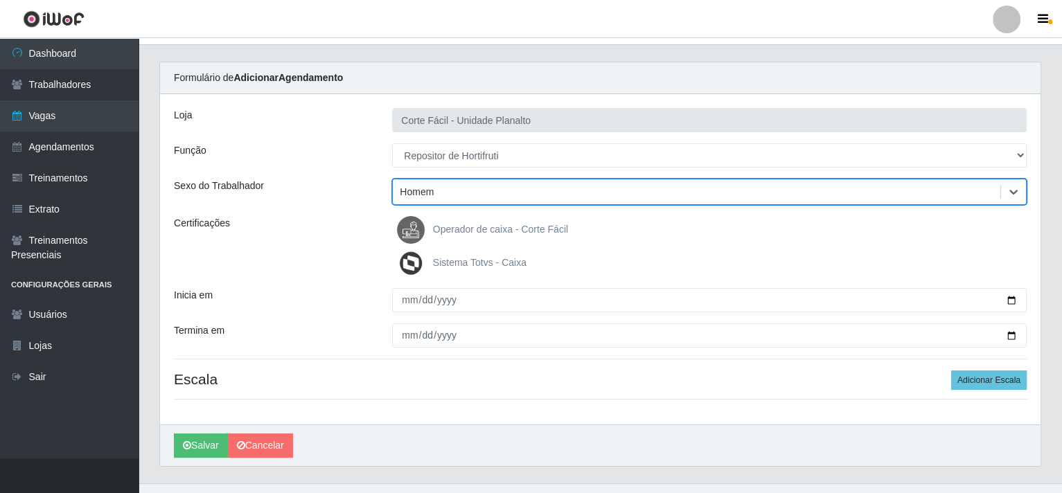
scroll to position [49, 0]
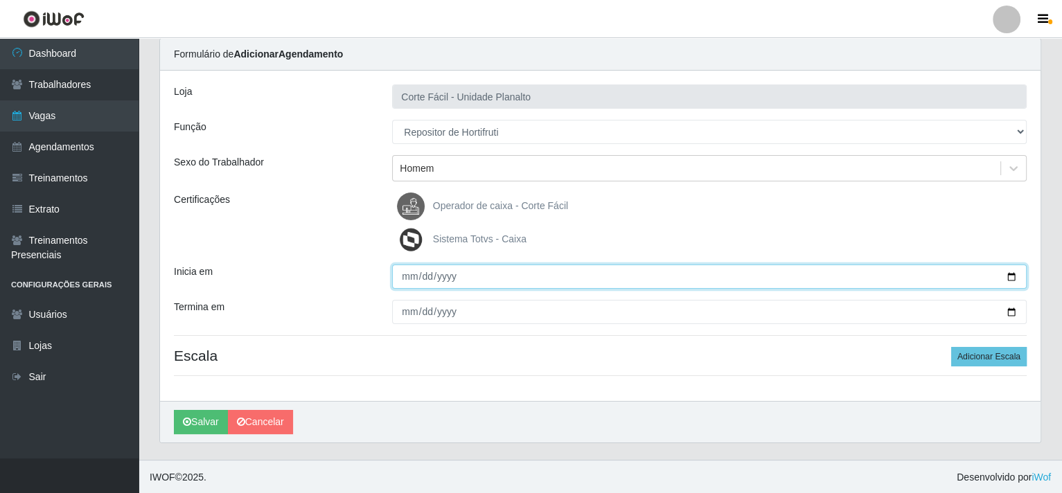
click at [1006, 279] on input "Inicia em" at bounding box center [709, 277] width 635 height 24
type input "[DATE]"
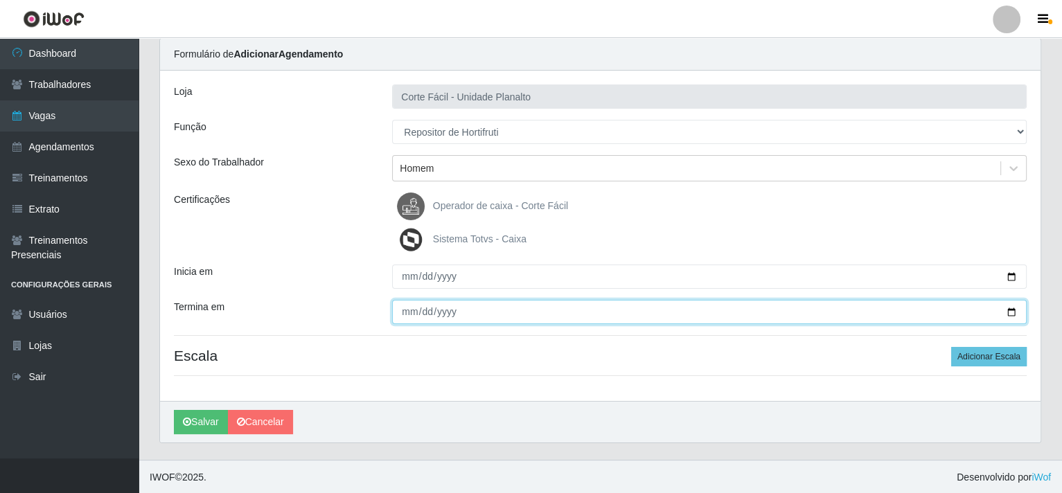
click at [1015, 311] on input "Termina em" at bounding box center [709, 312] width 635 height 24
type input "[DATE]"
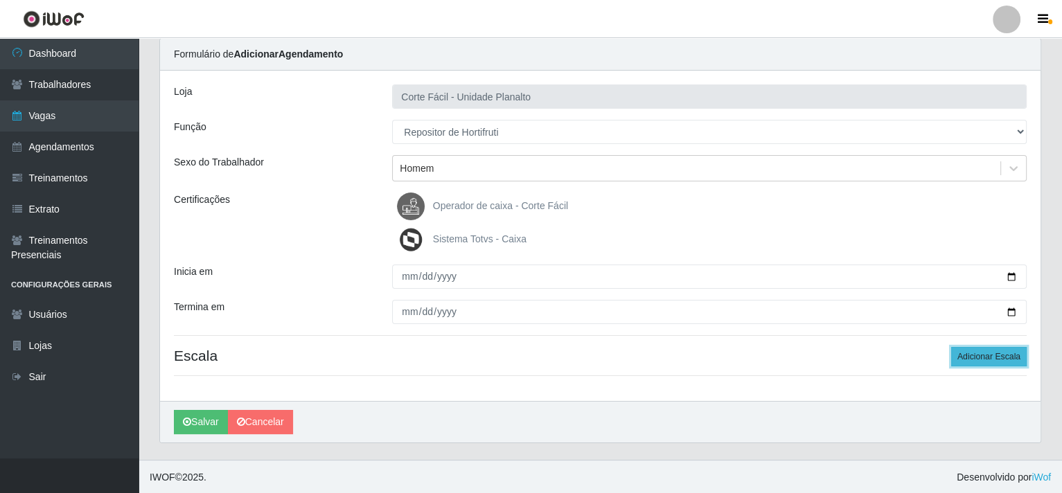
click at [990, 356] on button "Adicionar Escala" at bounding box center [989, 356] width 76 height 19
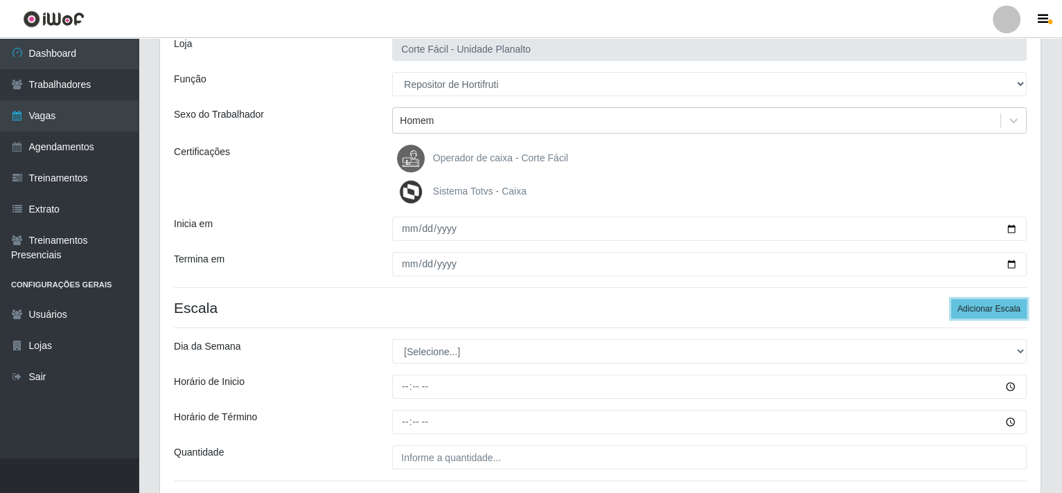
scroll to position [187, 0]
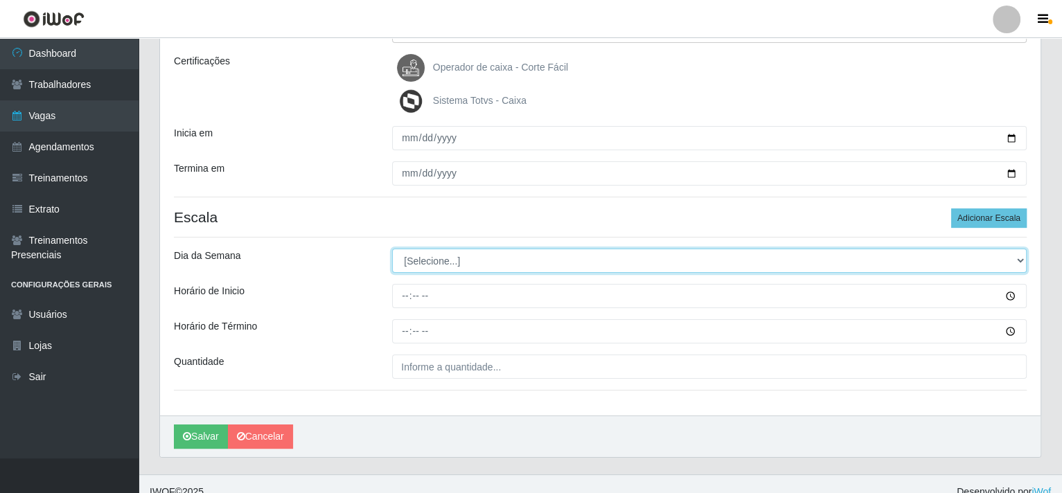
click at [1018, 261] on select "[Selecione...] Segunda Terça Quarta Quinta Sexta Sábado Domingo" at bounding box center [709, 261] width 635 height 24
select select "0"
click at [392, 249] on select "[Selecione...] Segunda Terça Quarta Quinta Sexta Sábado Domingo" at bounding box center [709, 261] width 635 height 24
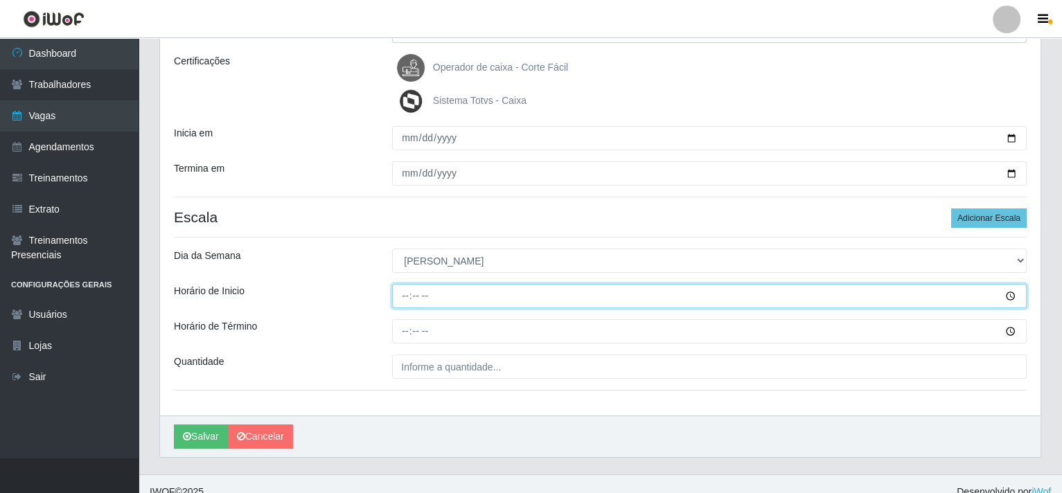
click at [405, 289] on input "Horário de Inicio" at bounding box center [709, 296] width 635 height 24
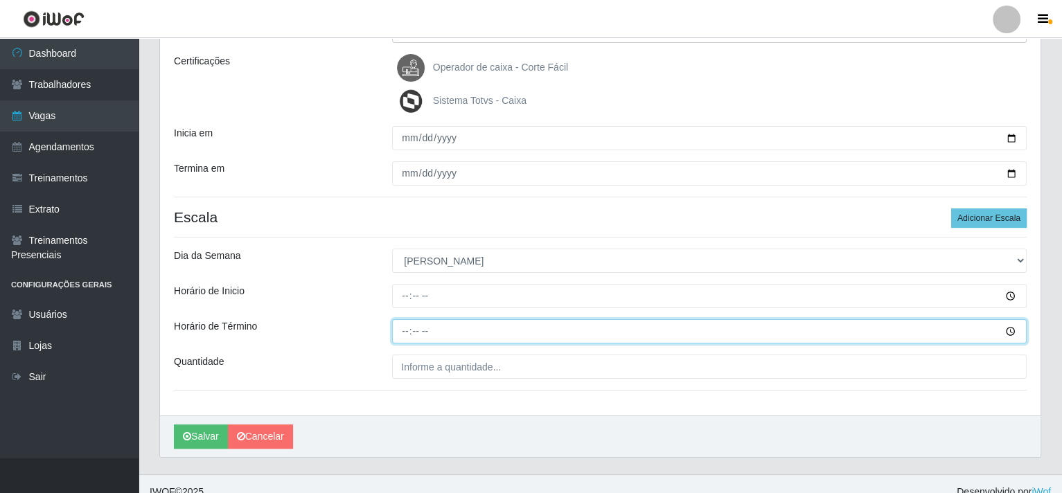
click at [408, 326] on input "Horário de Término" at bounding box center [709, 331] width 635 height 24
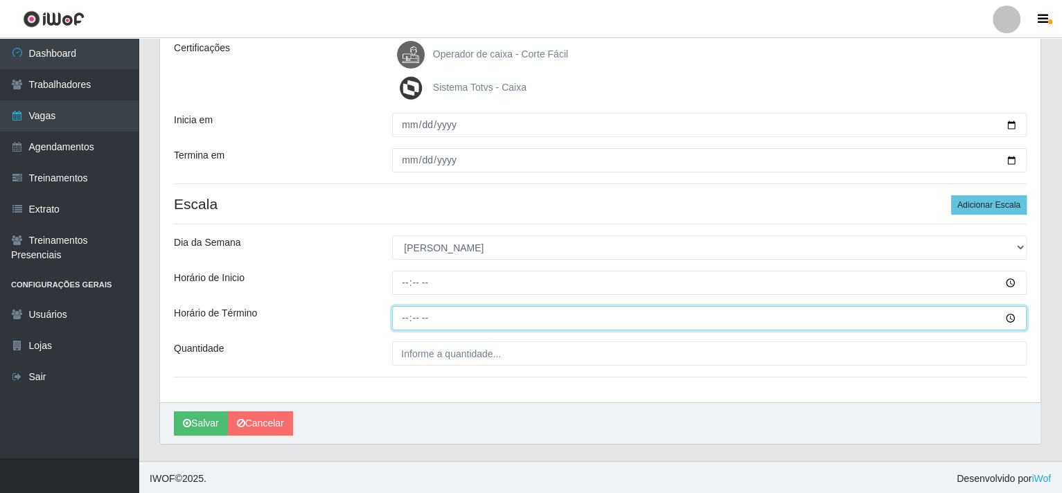
scroll to position [202, 0]
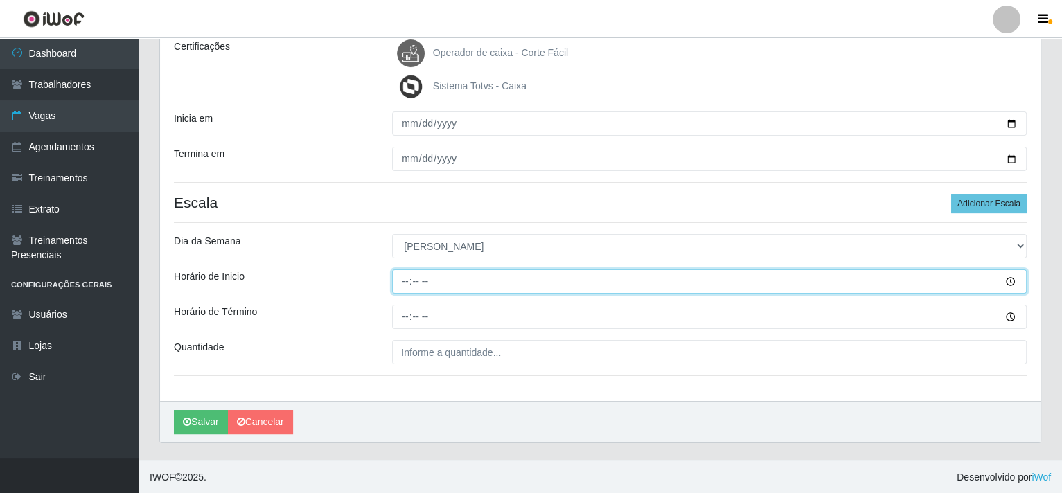
click at [424, 276] on input "Horário de Inicio" at bounding box center [709, 282] width 635 height 24
click at [424, 279] on input "Horário de Inicio" at bounding box center [709, 282] width 635 height 24
click at [423, 287] on input "Horário de Inicio" at bounding box center [709, 282] width 635 height 24
click at [414, 285] on input "Horário de Inicio" at bounding box center [709, 282] width 635 height 24
type input "07:00"
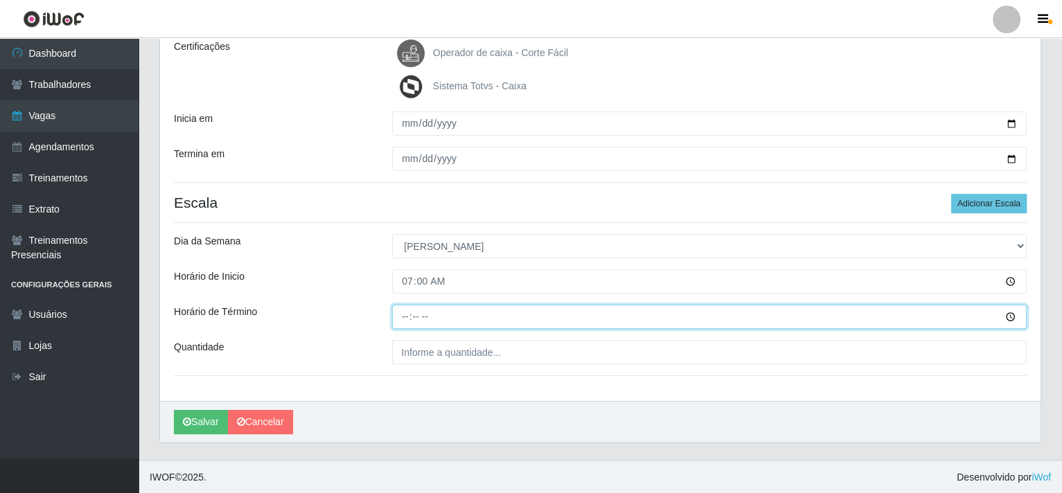
click at [407, 308] on input "Horário de Término" at bounding box center [709, 317] width 635 height 24
type input "13:00"
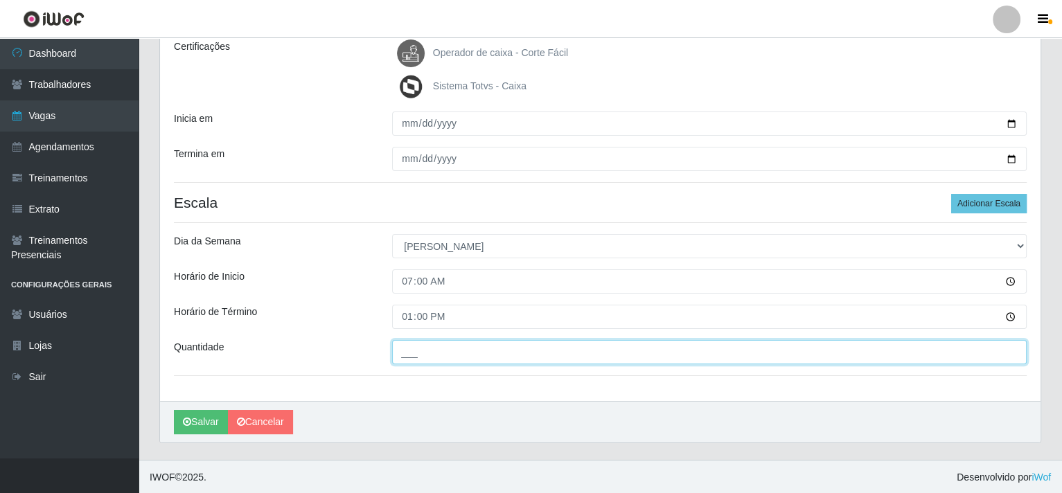
click at [403, 353] on input "___" at bounding box center [709, 352] width 635 height 24
type input "001"
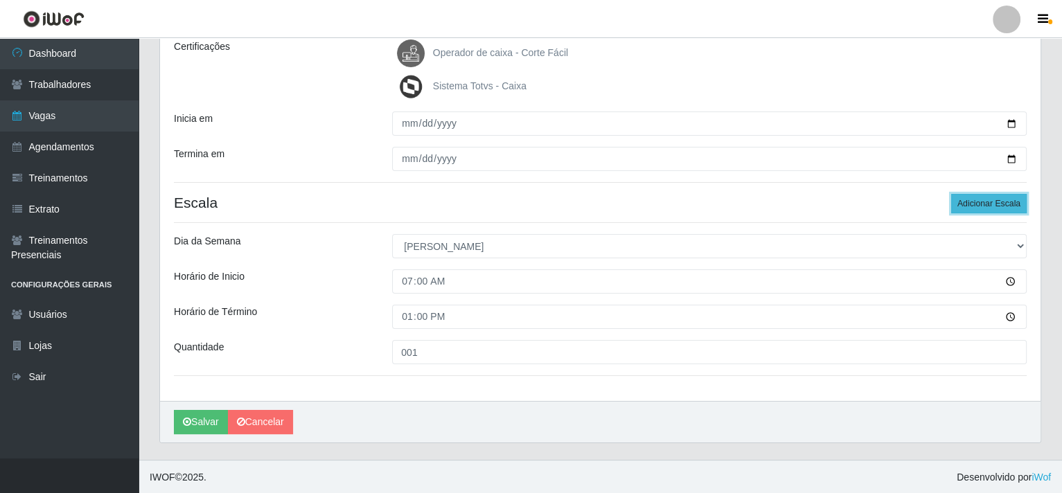
click at [975, 199] on button "Adicionar Escala" at bounding box center [989, 203] width 76 height 19
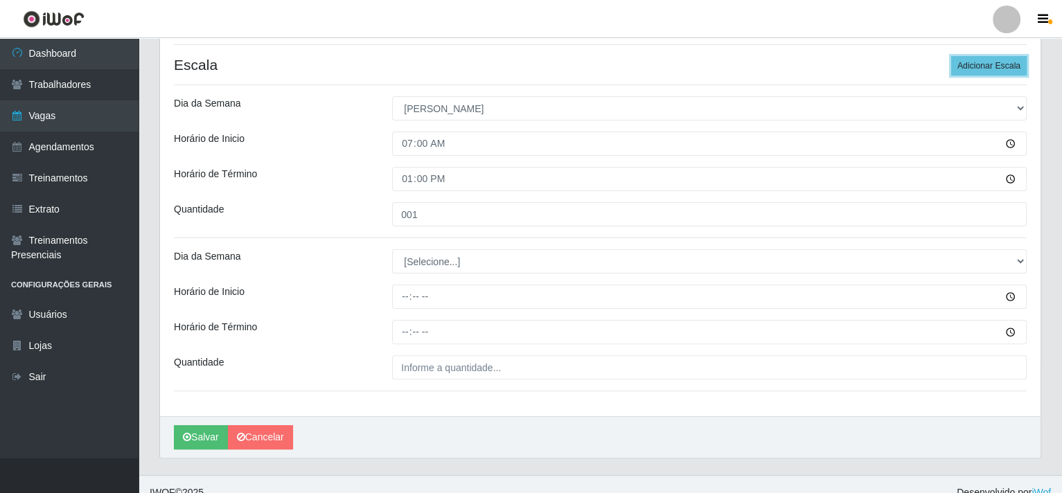
scroll to position [340, 0]
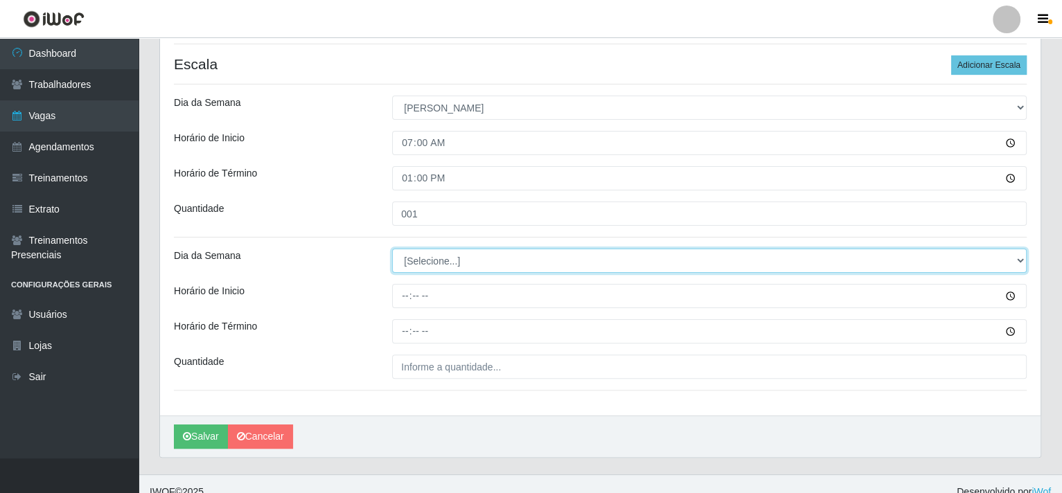
click at [1021, 261] on select "[Selecione...] Segunda Terça Quarta Quinta Sexta Sábado Domingo" at bounding box center [709, 261] width 635 height 24
select select "0"
click at [392, 249] on select "[Selecione...] Segunda Terça Quarta Quinta Sexta Sábado Domingo" at bounding box center [709, 261] width 635 height 24
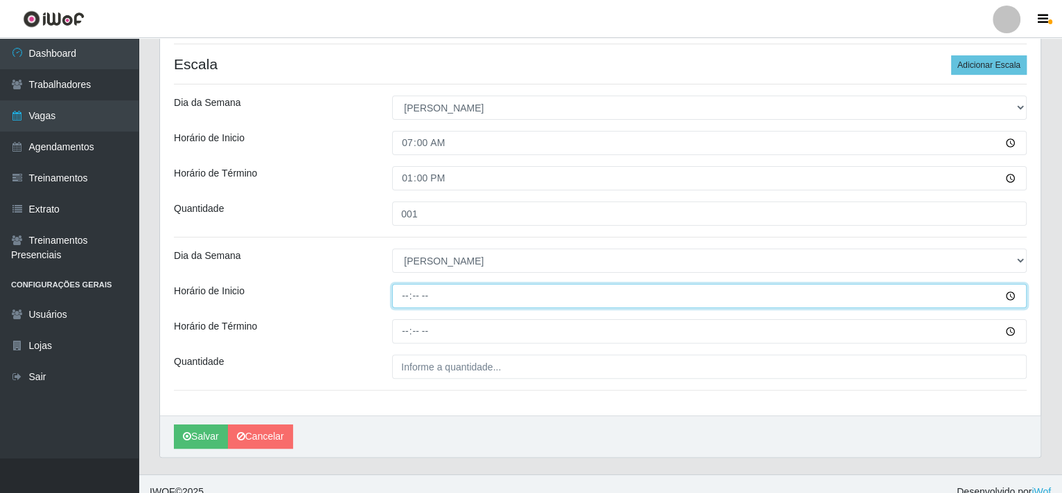
click at [412, 295] on input "Horário de Inicio" at bounding box center [709, 296] width 635 height 24
type input "12:00"
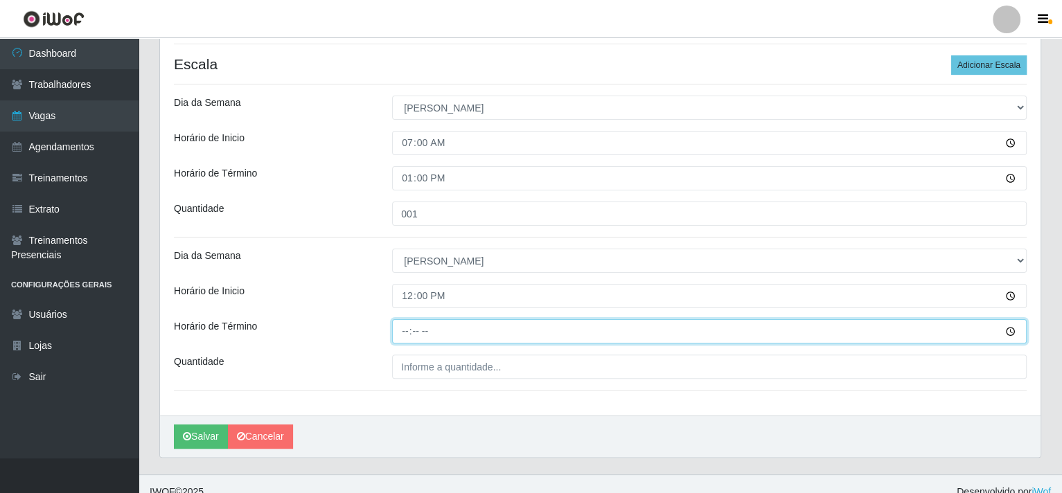
click at [405, 329] on input "Horário de Término" at bounding box center [709, 331] width 635 height 24
type input "18:00"
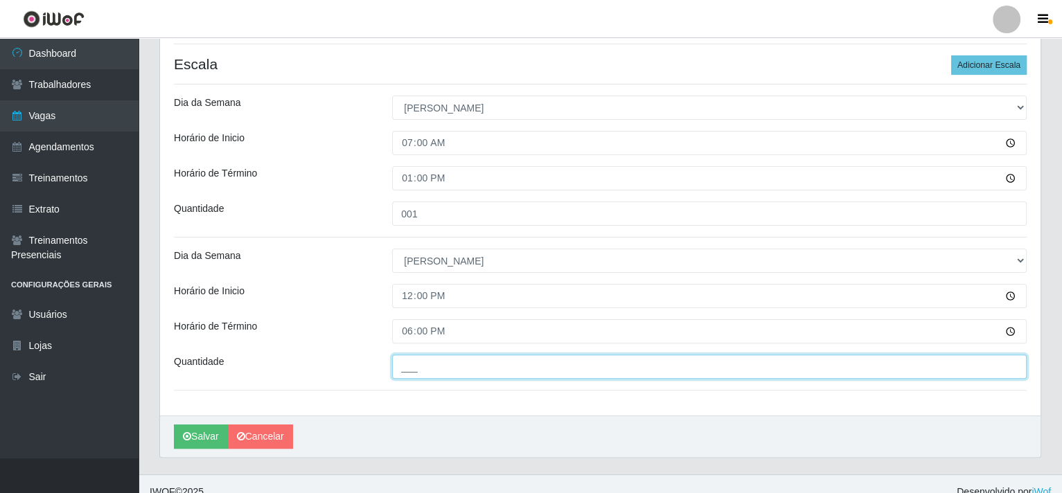
click at [405, 363] on input "___" at bounding box center [709, 367] width 635 height 24
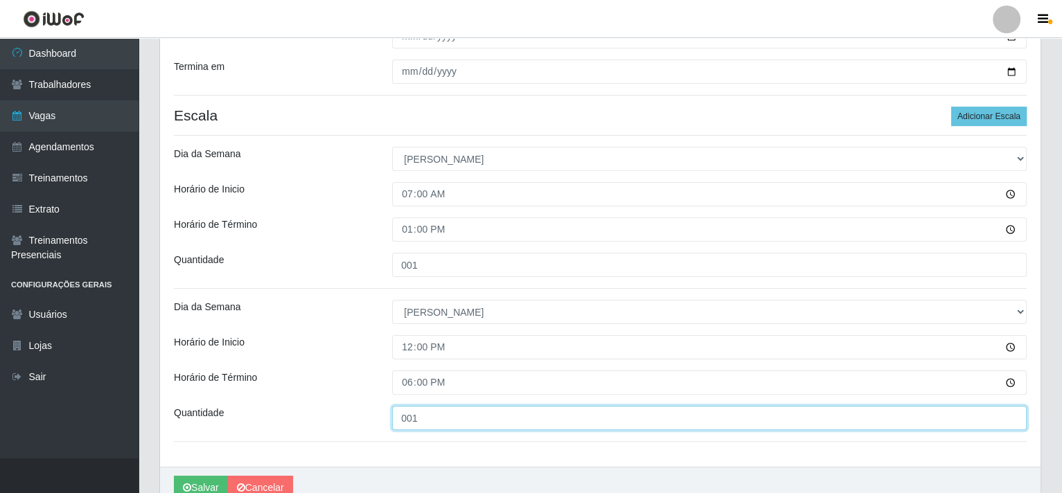
scroll to position [355, 0]
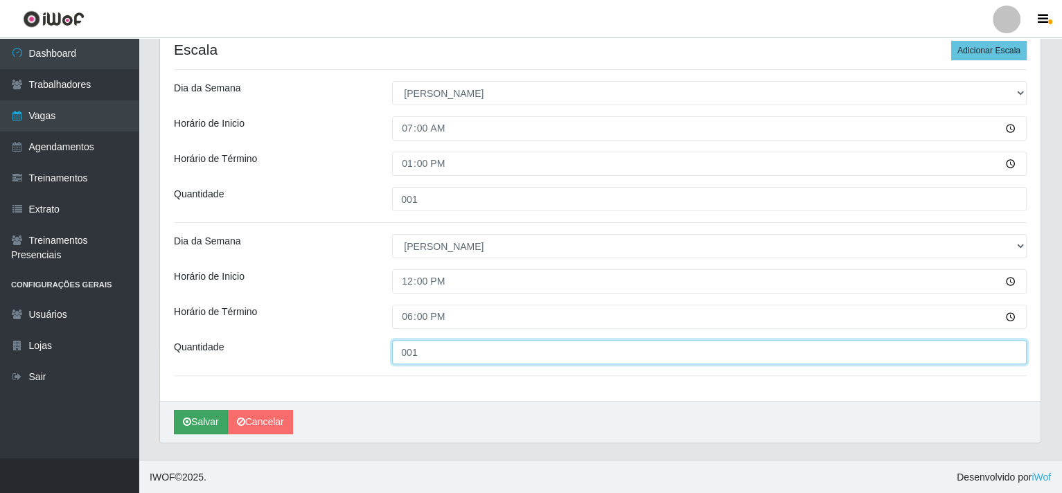
type input "001"
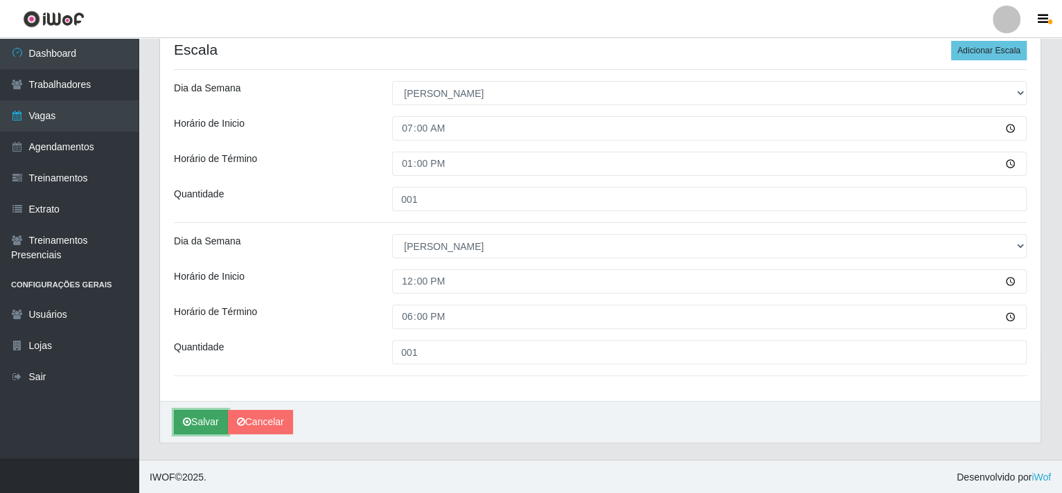
click at [208, 419] on button "Salvar" at bounding box center [201, 422] width 54 height 24
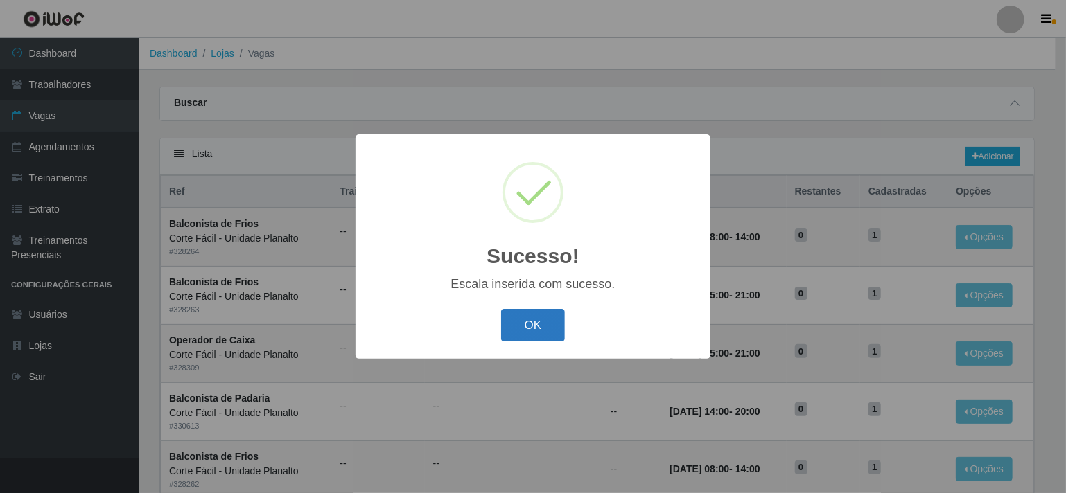
click at [521, 315] on button "OK" at bounding box center [533, 325] width 64 height 33
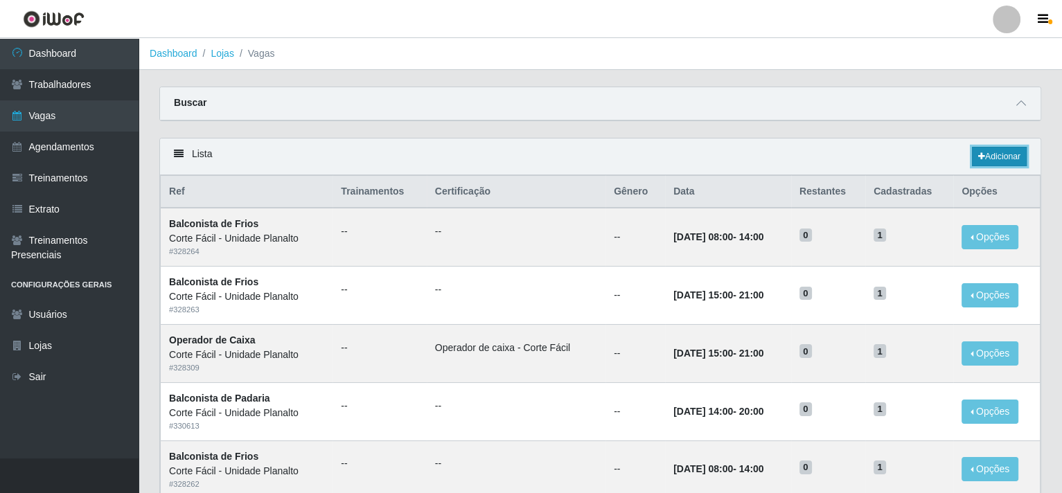
click at [1005, 161] on link "Adicionar" at bounding box center [999, 156] width 55 height 19
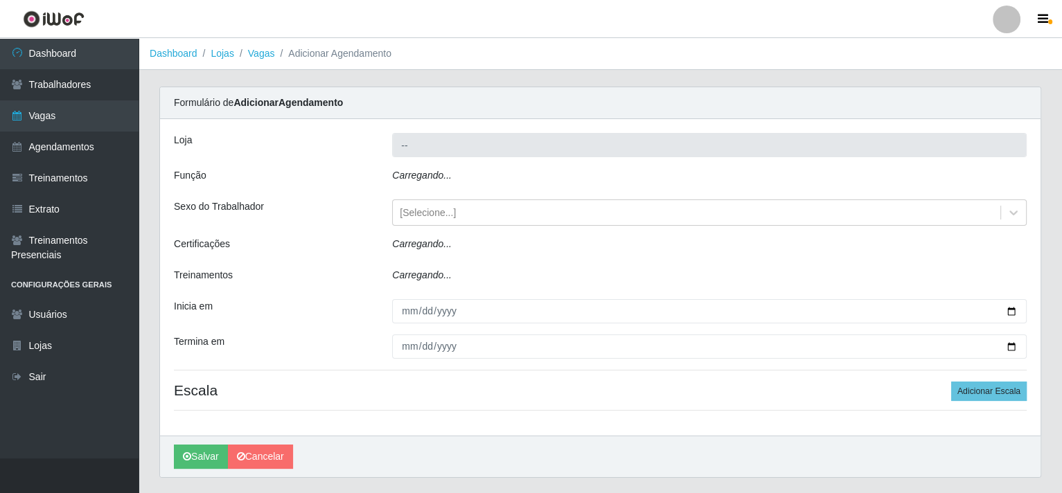
type input "Corte Fácil - Unidade Planalto"
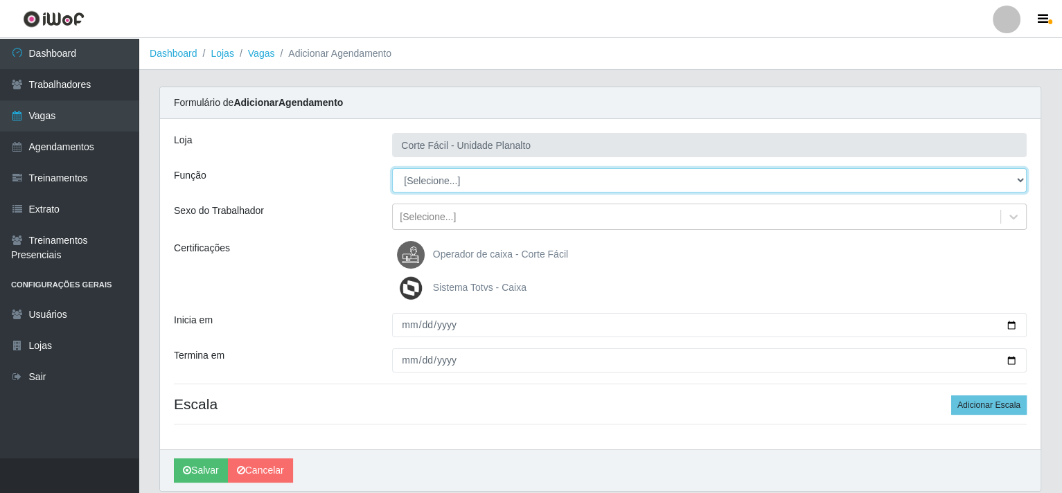
drag, startPoint x: 1017, startPoint y: 179, endPoint x: 995, endPoint y: 177, distance: 22.3
click at [1017, 179] on select "[Selecione...] ASG ASG + ASG ++ Auxiliar de Estacionamento Auxiliar de Estacion…" at bounding box center [709, 180] width 635 height 24
select select "107"
click at [392, 168] on select "[Selecione...] ASG ASG + ASG ++ Auxiliar de Estacionamento Auxiliar de Estacion…" at bounding box center [709, 180] width 635 height 24
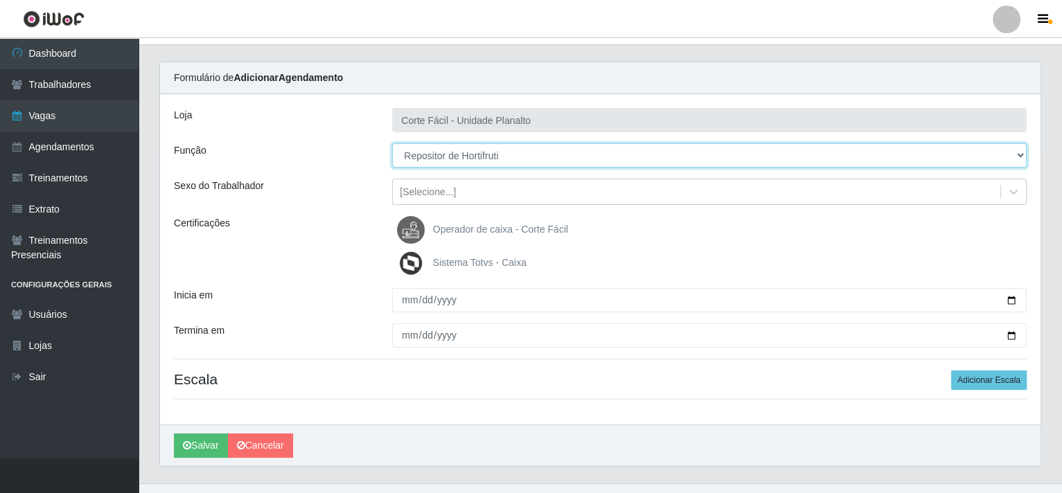
scroll to position [49, 0]
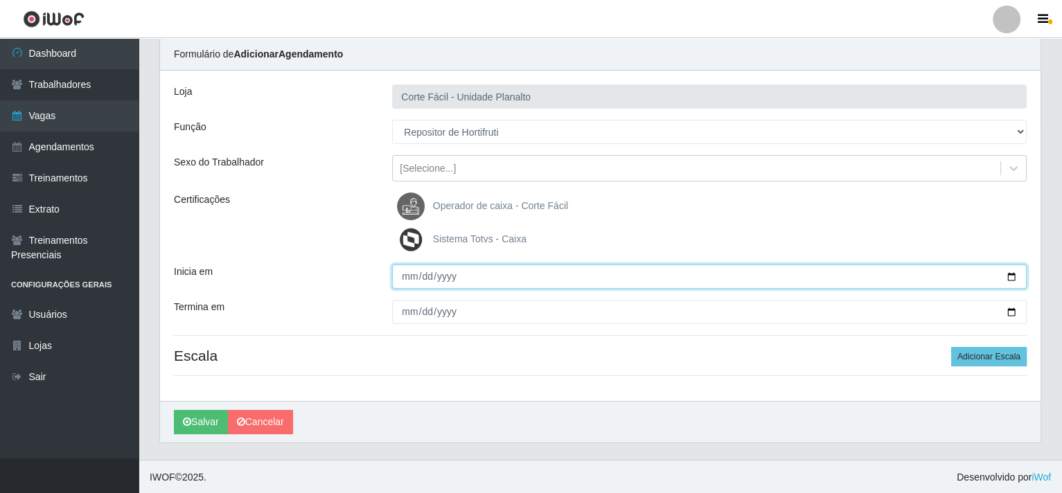
click at [1017, 277] on input "Inicia em" at bounding box center [709, 277] width 635 height 24
type input "[DATE]"
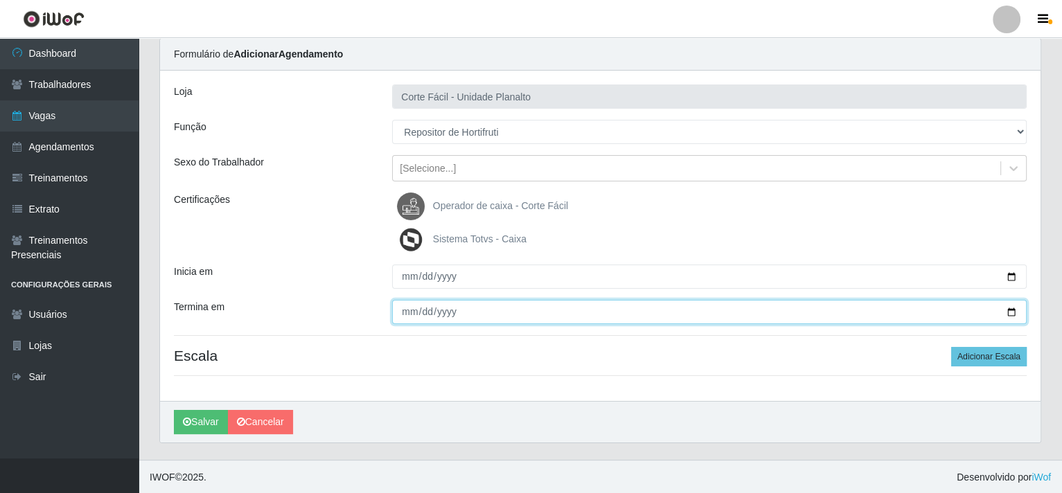
click at [1011, 313] on input "Termina em" at bounding box center [709, 312] width 635 height 24
click at [1006, 312] on input "[DATE]" at bounding box center [709, 312] width 635 height 24
type input "[DATE]"
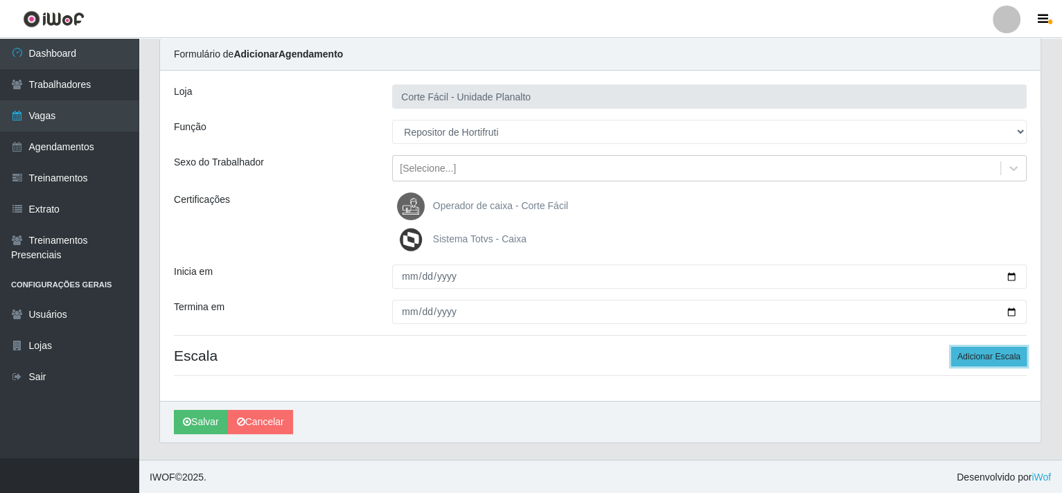
click at [984, 357] on button "Adicionar Escala" at bounding box center [989, 356] width 76 height 19
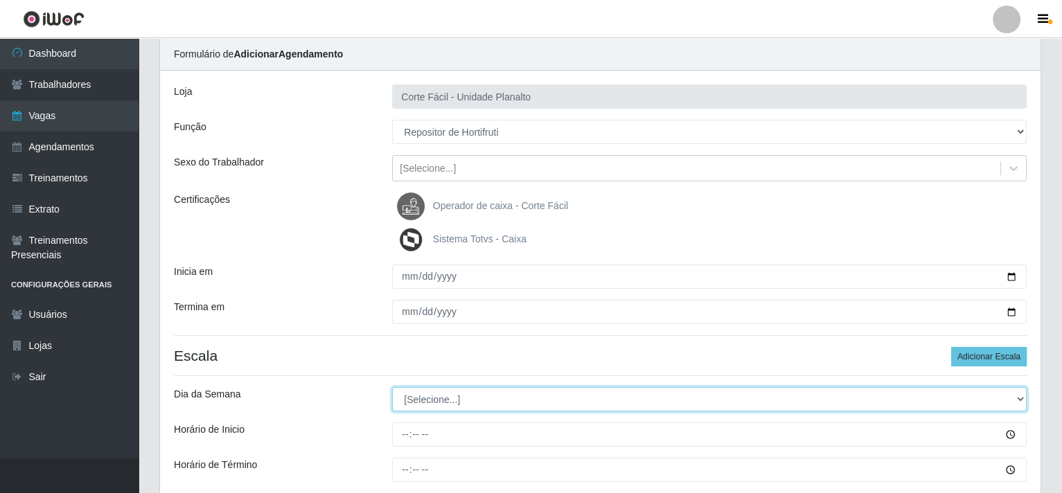
drag, startPoint x: 1017, startPoint y: 398, endPoint x: 982, endPoint y: 397, distance: 35.4
click at [1017, 398] on select "[Selecione...] Segunda Terça Quarta Quinta Sexta Sábado Domingo" at bounding box center [709, 399] width 635 height 24
select select "1"
click at [392, 387] on select "[Selecione...] Segunda Terça Quarta Quinta Sexta Sábado Domingo" at bounding box center [709, 399] width 635 height 24
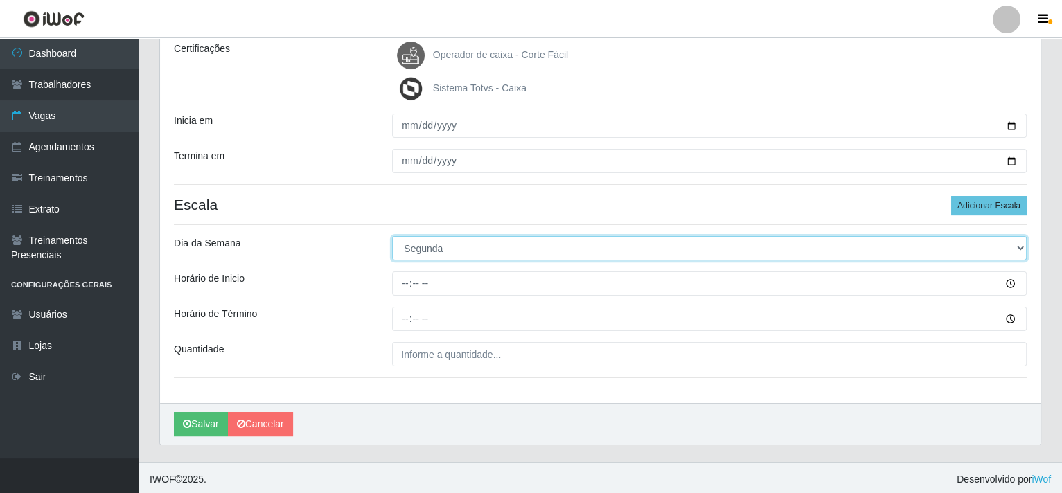
scroll to position [202, 0]
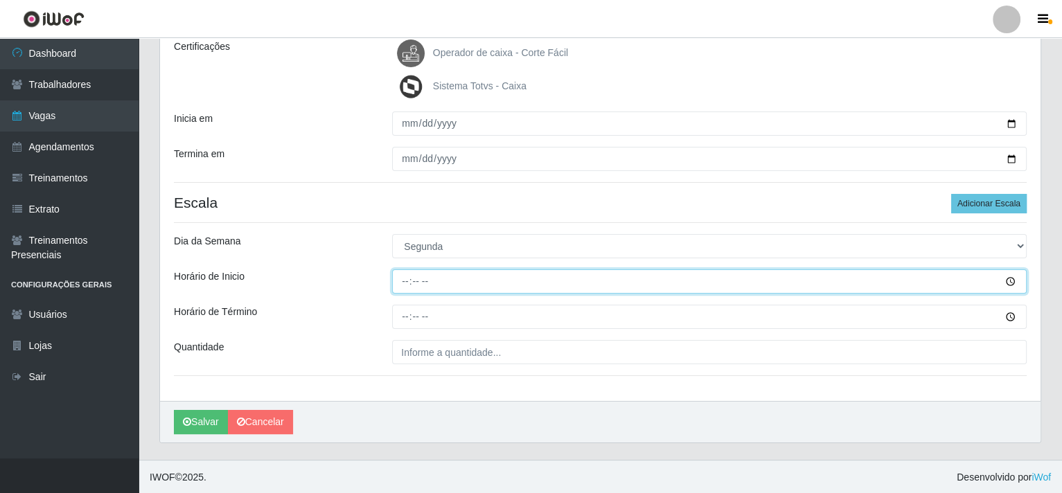
click at [402, 279] on input "Horário de Inicio" at bounding box center [709, 282] width 635 height 24
type input "15:00"
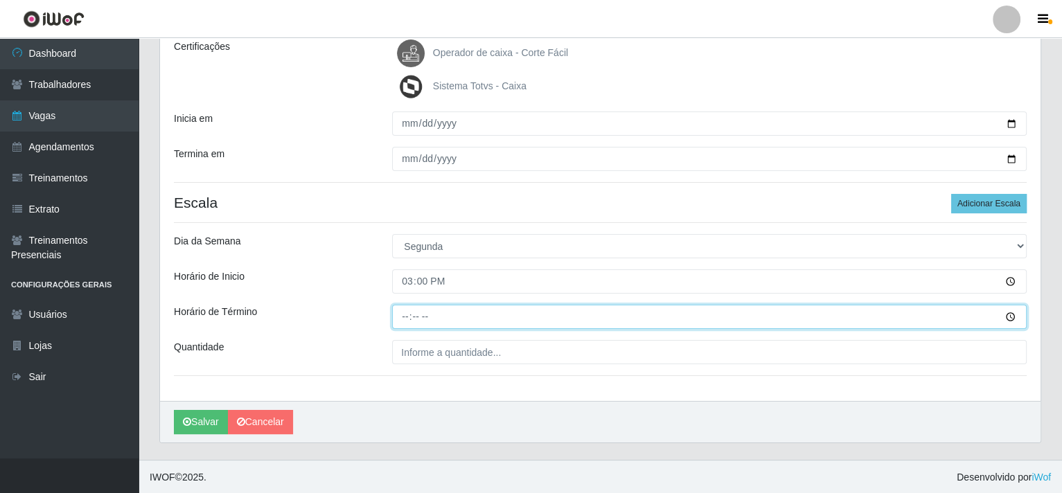
click at [410, 315] on input "Horário de Término" at bounding box center [709, 317] width 635 height 24
type input "21:00"
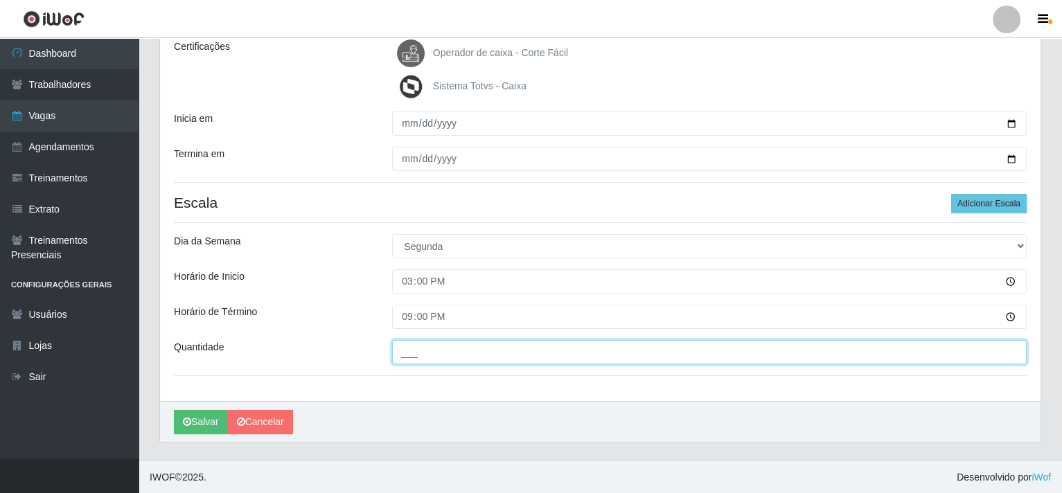
click at [445, 354] on input "___" at bounding box center [709, 352] width 635 height 24
type input "001"
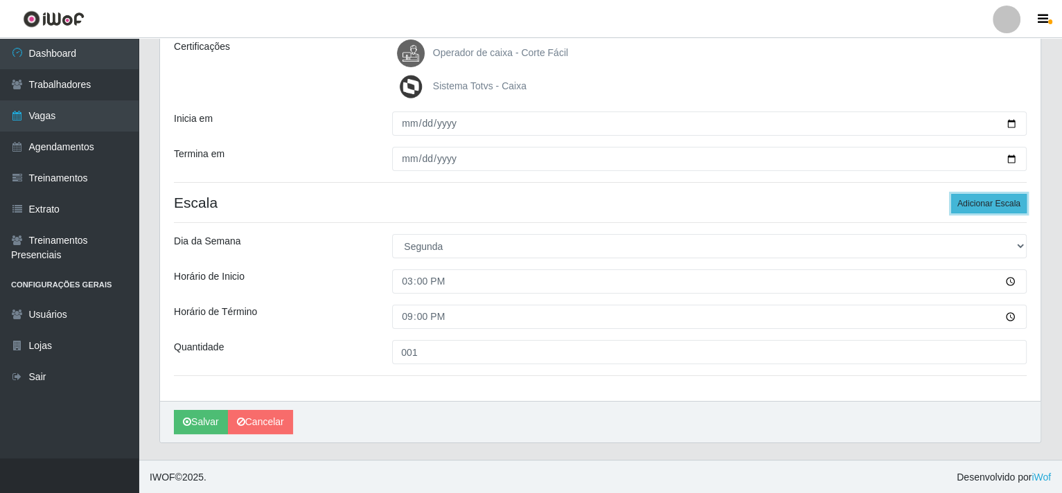
click at [1005, 207] on button "Adicionar Escala" at bounding box center [989, 203] width 76 height 19
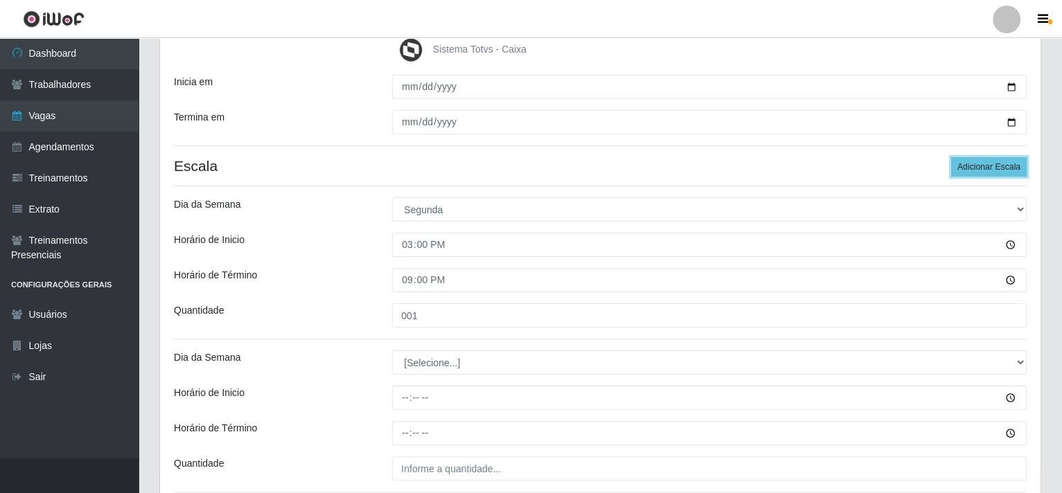
scroll to position [340, 0]
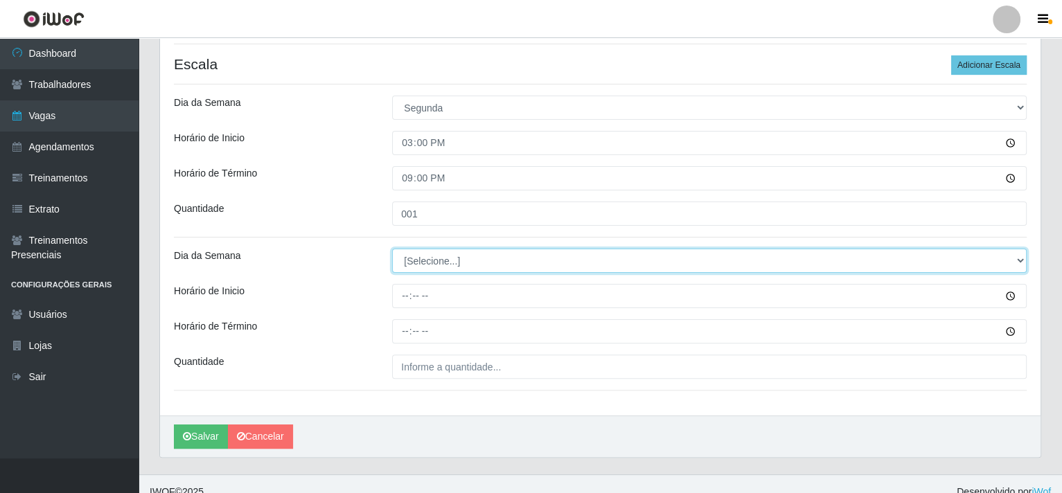
click at [1020, 259] on select "[Selecione...] Segunda Terça Quarta Quinta Sexta Sábado Domingo" at bounding box center [709, 261] width 635 height 24
select select "2"
click at [392, 249] on select "[Selecione...] Segunda Terça Quarta Quinta Sexta Sábado Domingo" at bounding box center [709, 261] width 635 height 24
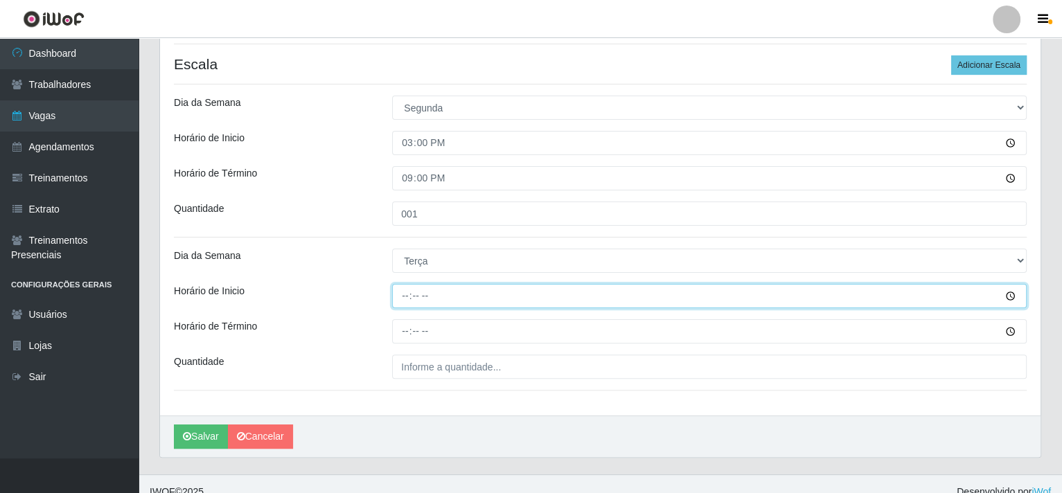
click at [407, 295] on input "Horário de Inicio" at bounding box center [709, 296] width 635 height 24
type input "15:00"
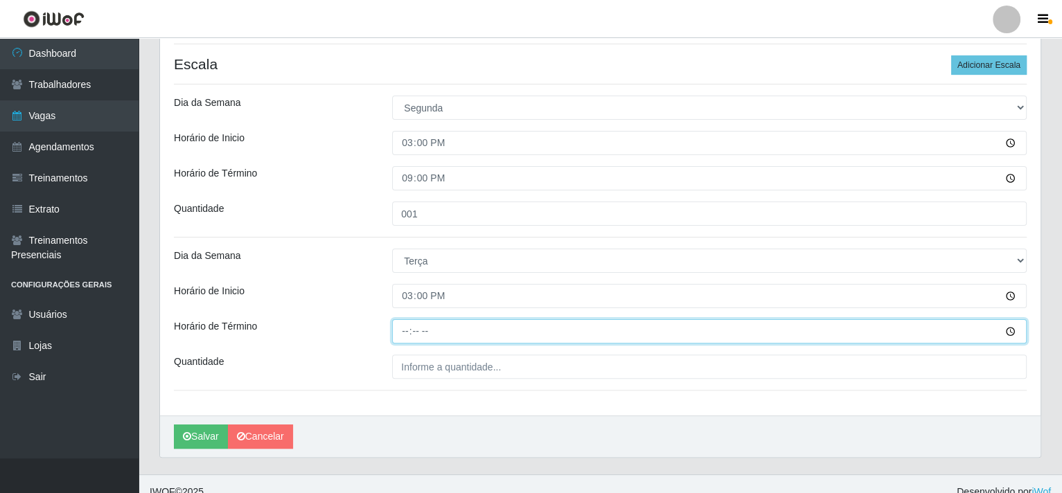
click at [407, 324] on input "Horário de Término" at bounding box center [709, 331] width 635 height 24
type input "21:00"
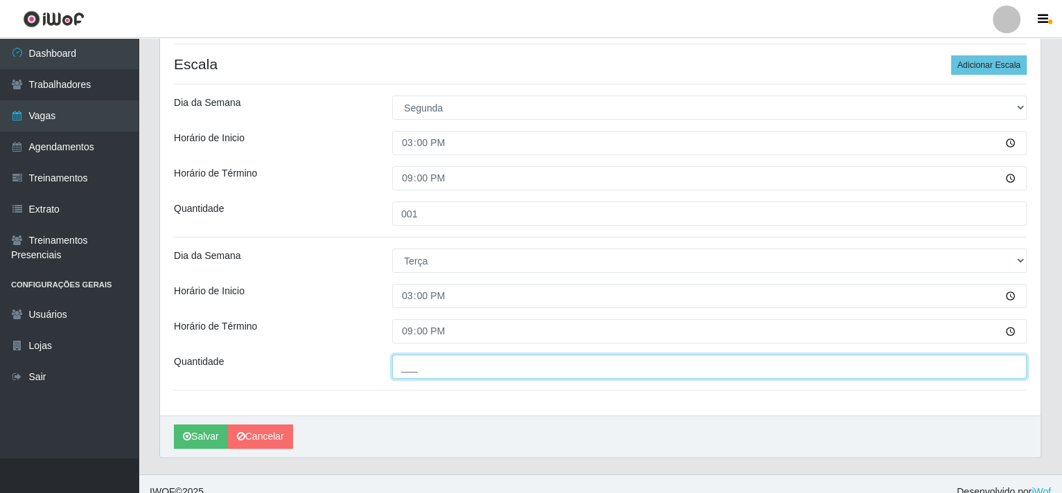
click at [404, 365] on input "___" at bounding box center [709, 367] width 635 height 24
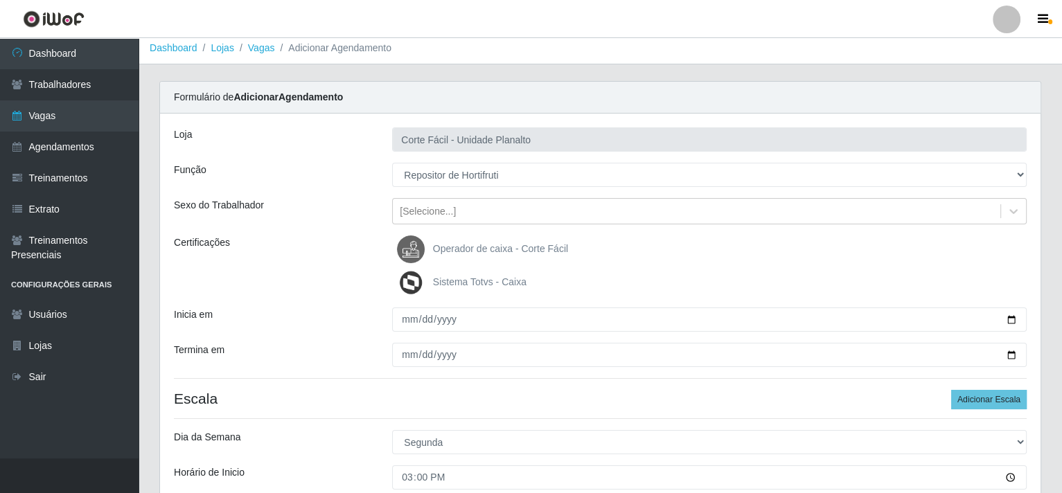
scroll to position [0, 0]
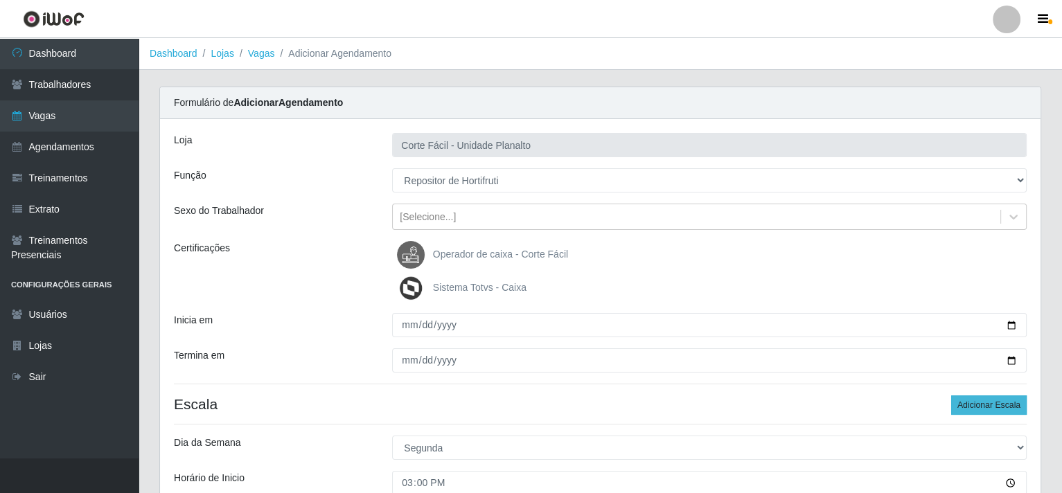
type input "001"
click at [969, 407] on button "Adicionar Escala" at bounding box center [989, 405] width 76 height 19
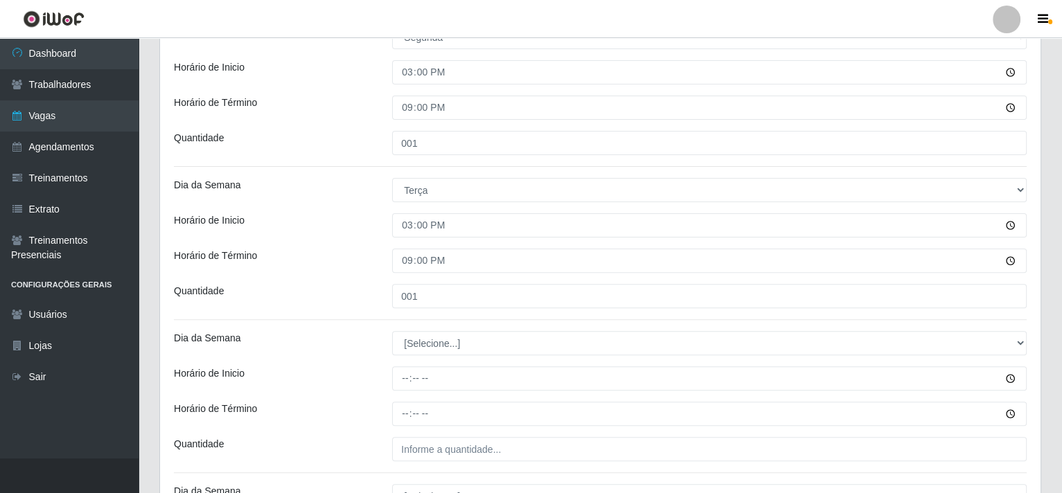
scroll to position [485, 0]
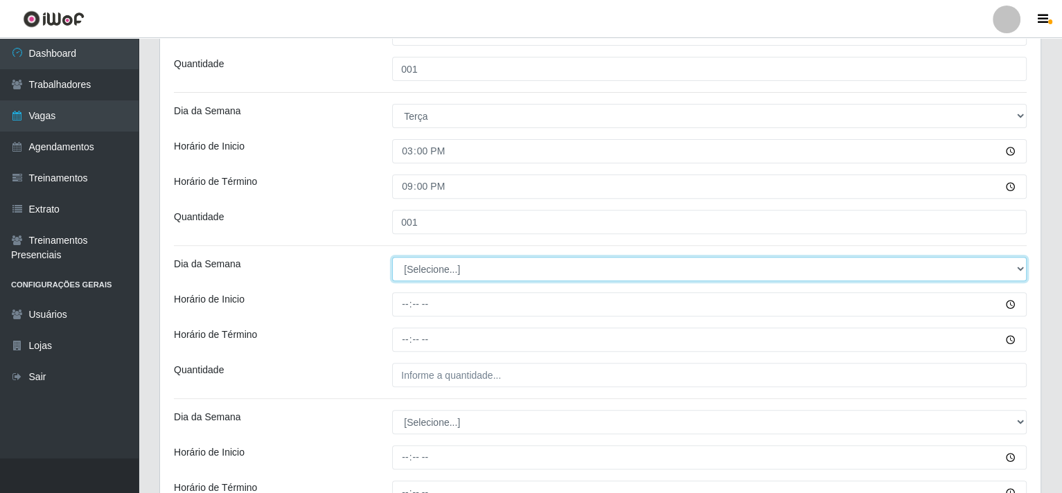
click at [1018, 265] on select "[Selecione...] Segunda Terça Quarta Quinta Sexta Sábado Domingo" at bounding box center [709, 269] width 635 height 24
select select "3"
click at [392, 257] on select "[Selecione...] Segunda Terça Quarta Quinta Sexta Sábado Domingo" at bounding box center [709, 269] width 635 height 24
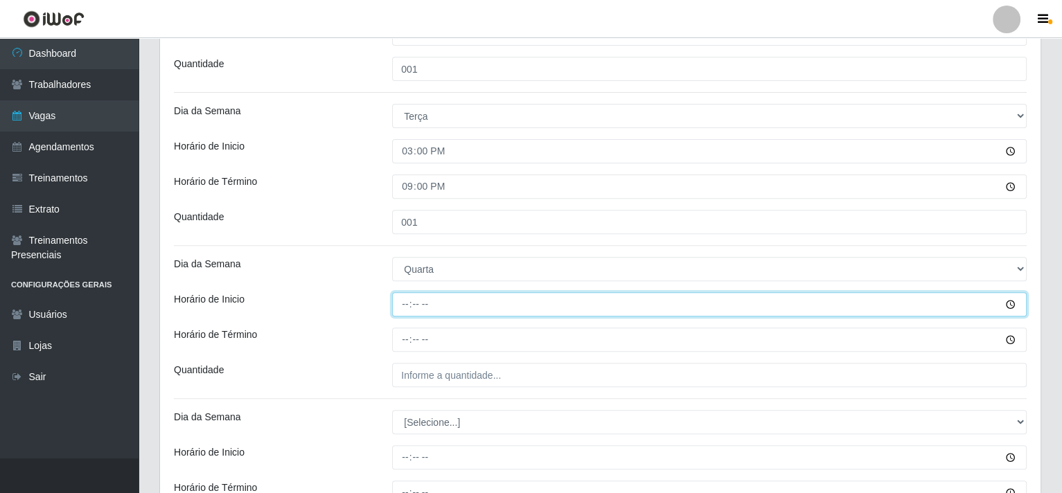
click at [407, 303] on input "Horário de Inicio" at bounding box center [709, 304] width 635 height 24
type input "07:00"
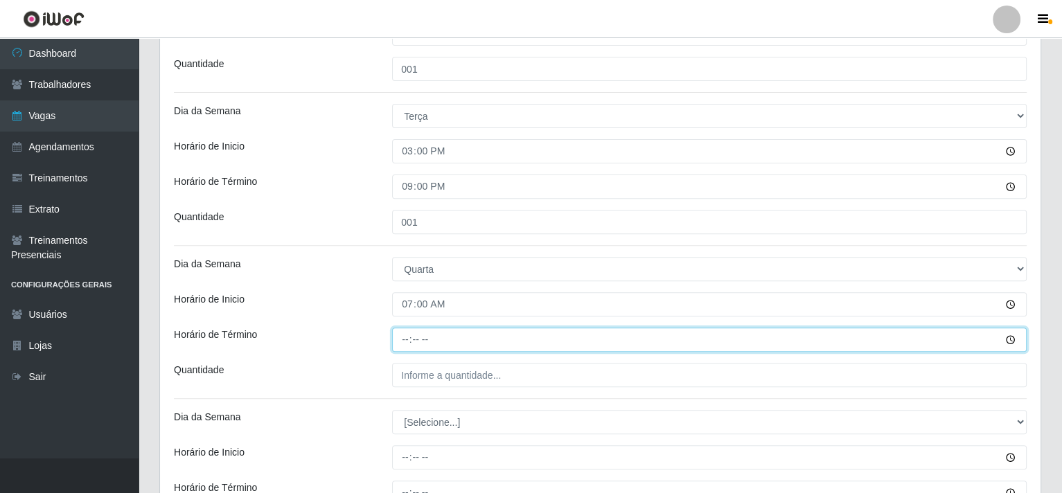
click at [407, 340] on input "Horário de Término" at bounding box center [709, 340] width 635 height 24
type input "13:00"
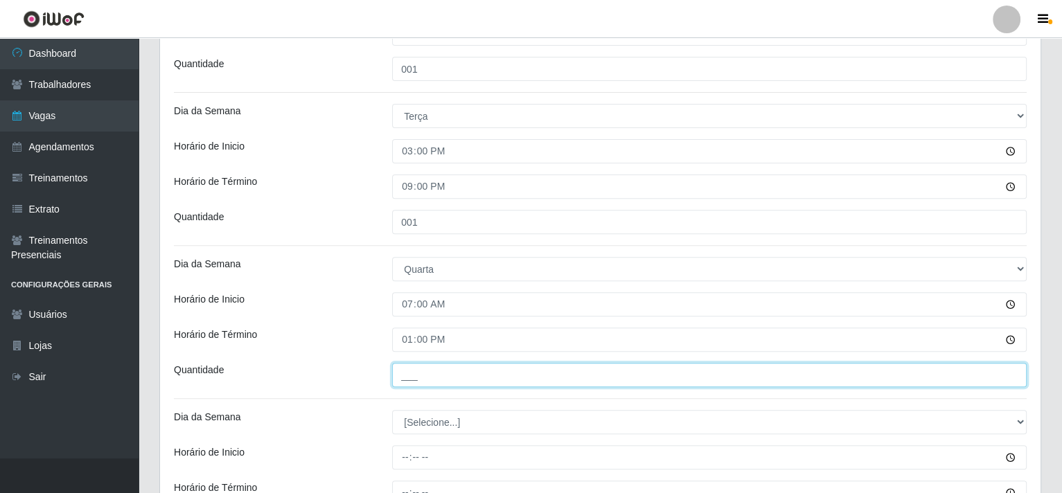
click at [412, 377] on input "___" at bounding box center [709, 375] width 635 height 24
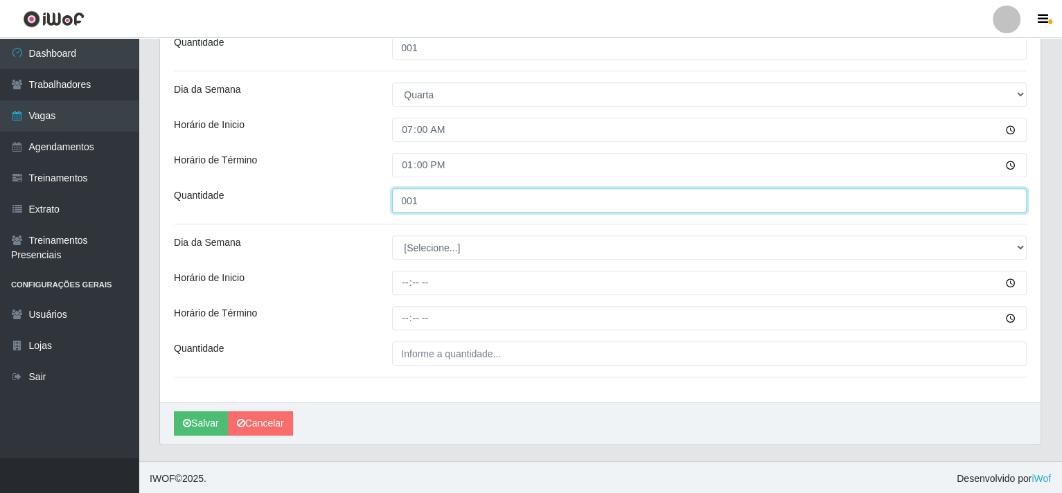
scroll to position [660, 0]
type input "001"
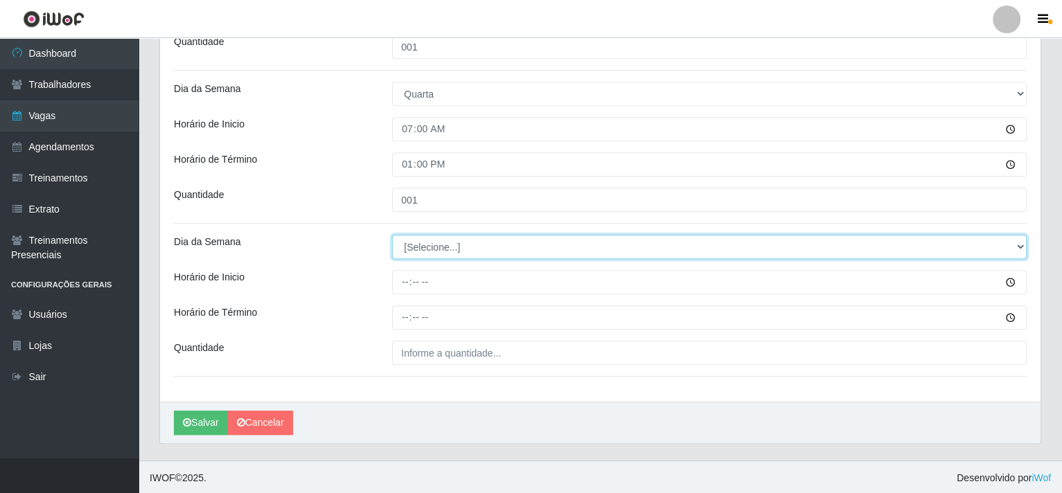
click at [1017, 243] on select "[Selecione...] Segunda Terça Quarta Quinta Sexta Sábado Domingo" at bounding box center [709, 247] width 635 height 24
select select "3"
click at [392, 235] on select "[Selecione...] Segunda Terça Quarta Quinta Sexta Sábado Domingo" at bounding box center [709, 247] width 635 height 24
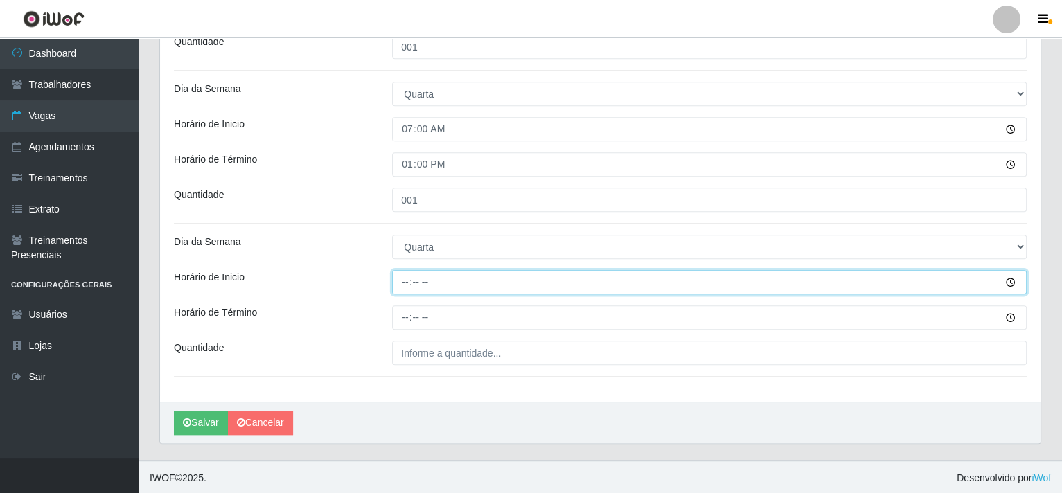
click at [406, 277] on input "Horário de Inicio" at bounding box center [709, 282] width 635 height 24
type input "16:00"
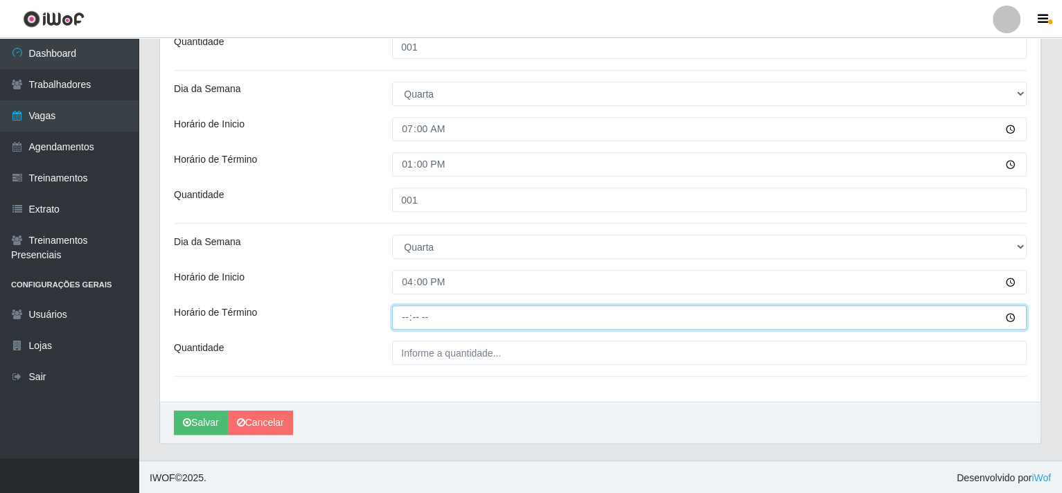
click at [408, 315] on input "Horário de Término" at bounding box center [709, 318] width 635 height 24
type input "22:00"
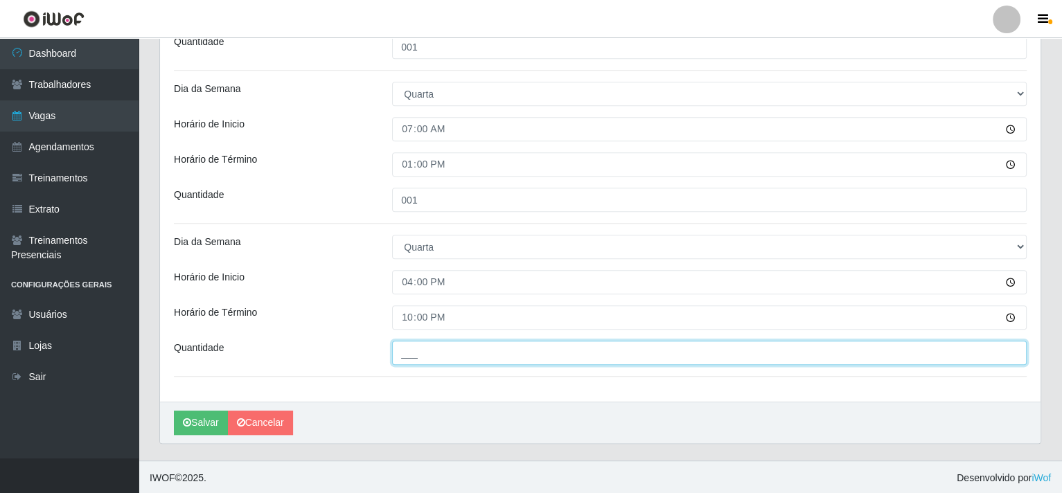
click at [423, 355] on input "___" at bounding box center [709, 353] width 635 height 24
type input "001"
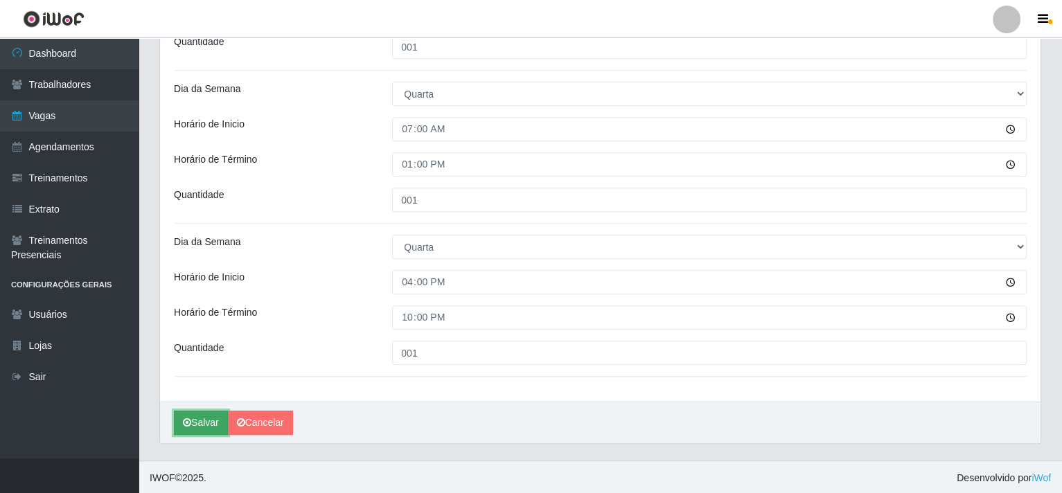
click at [206, 423] on button "Salvar" at bounding box center [201, 423] width 54 height 24
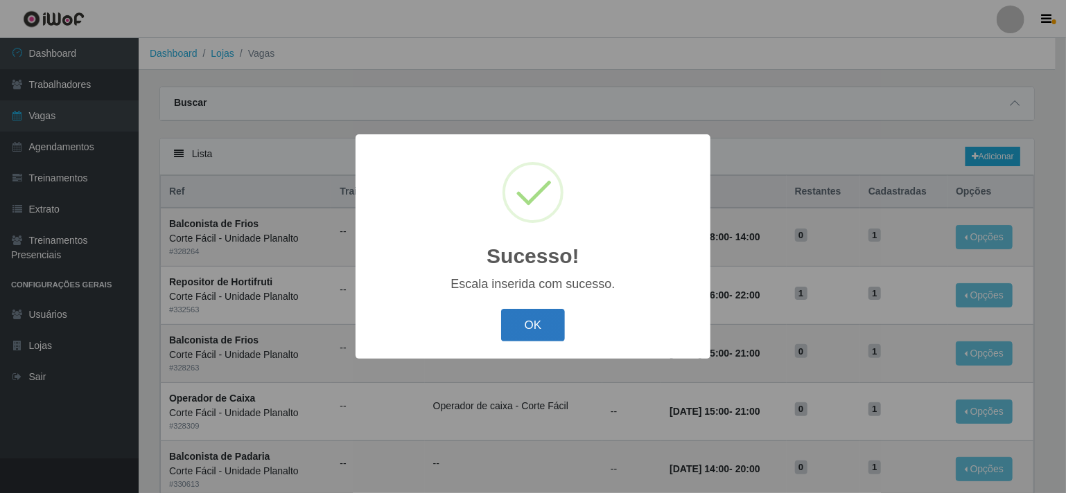
click at [531, 322] on button "OK" at bounding box center [533, 325] width 64 height 33
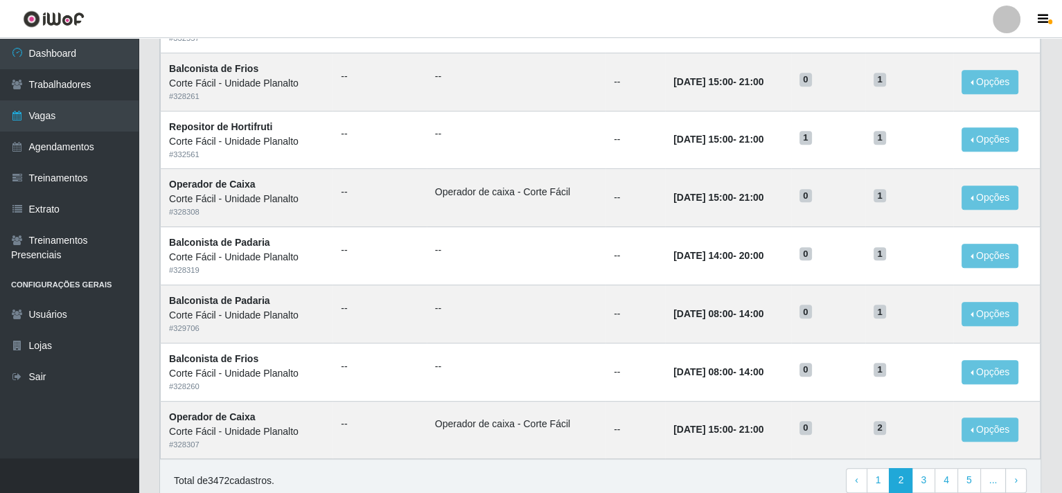
scroll to position [676, 0]
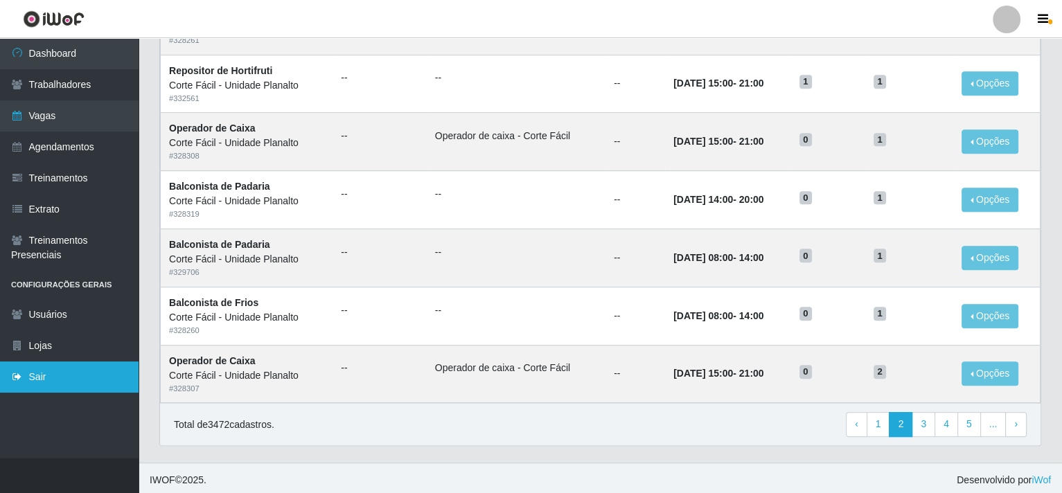
click at [73, 379] on link "Sair" at bounding box center [69, 377] width 139 height 31
